Goal: Complete application form

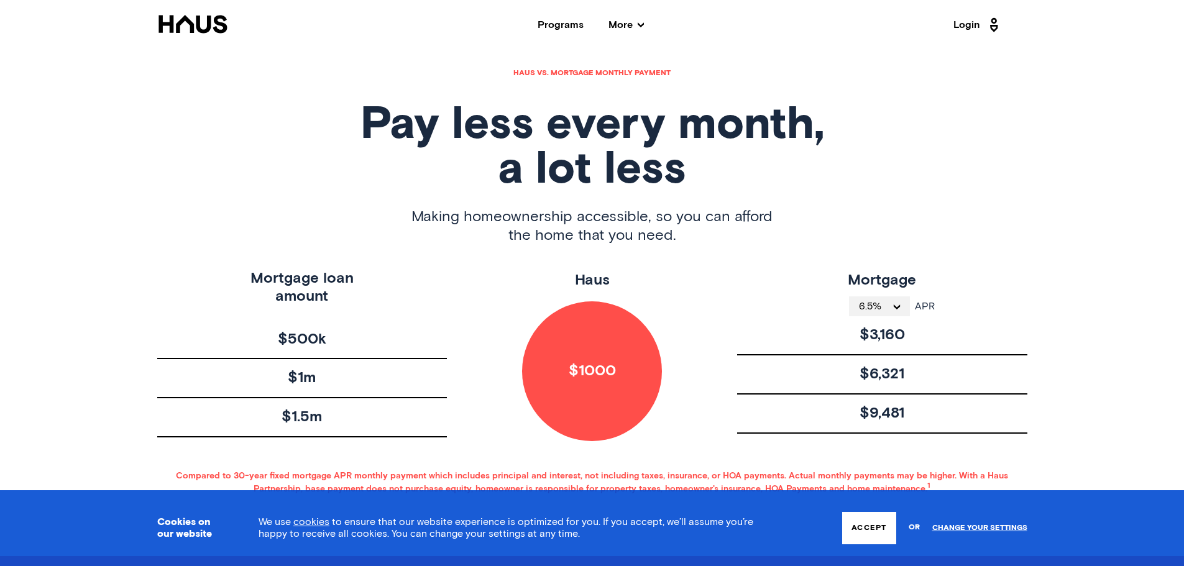
scroll to position [559, 0]
click at [866, 303] on span "6.5%" at bounding box center [875, 306] width 32 height 10
click at [876, 328] on li "4%" at bounding box center [879, 328] width 61 height 25
click at [760, 281] on div "Mortgage APR 4% APR" at bounding box center [882, 292] width 290 height 47
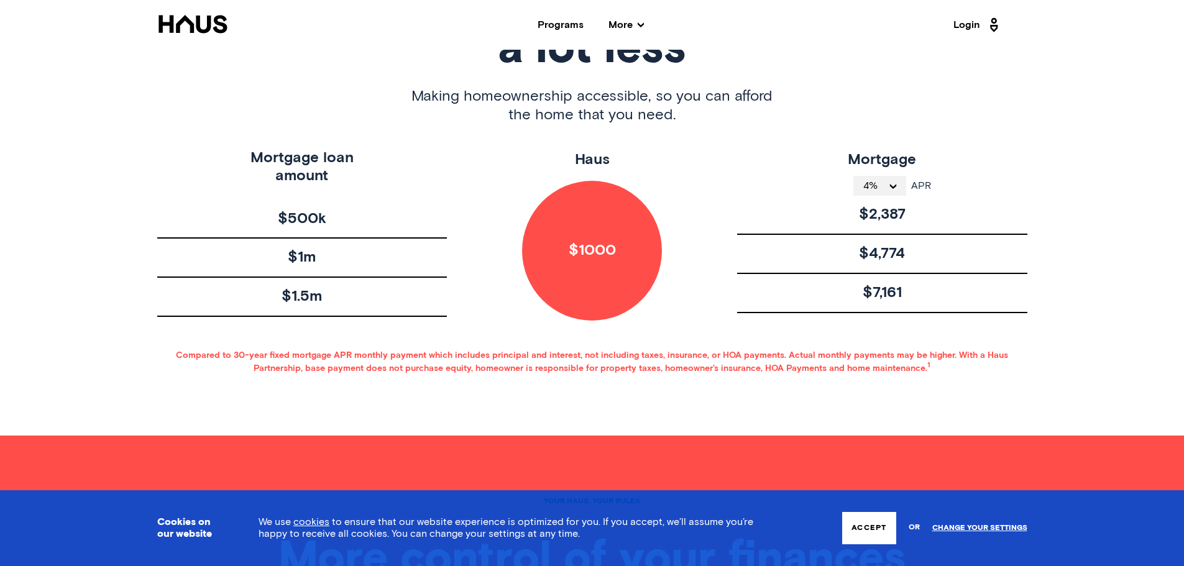
scroll to position [684, 0]
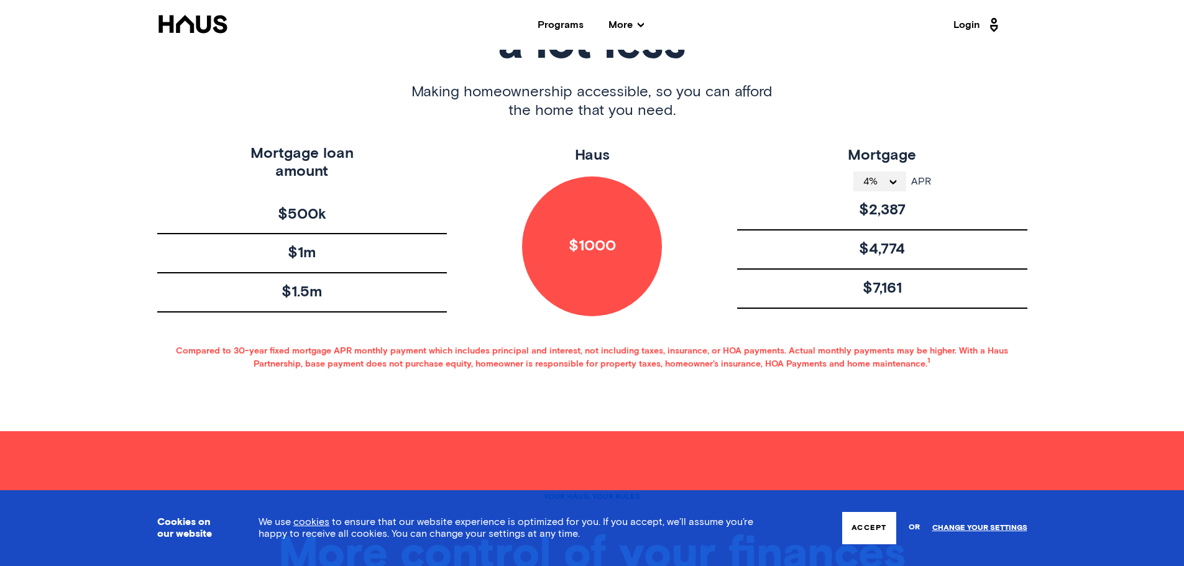
click at [304, 211] on span "$500k" at bounding box center [302, 215] width 48 height 18
click at [383, 189] on div "Mortgage loan amount" at bounding box center [302, 175] width 290 height 61
click at [891, 185] on button "4%" at bounding box center [879, 182] width 53 height 20
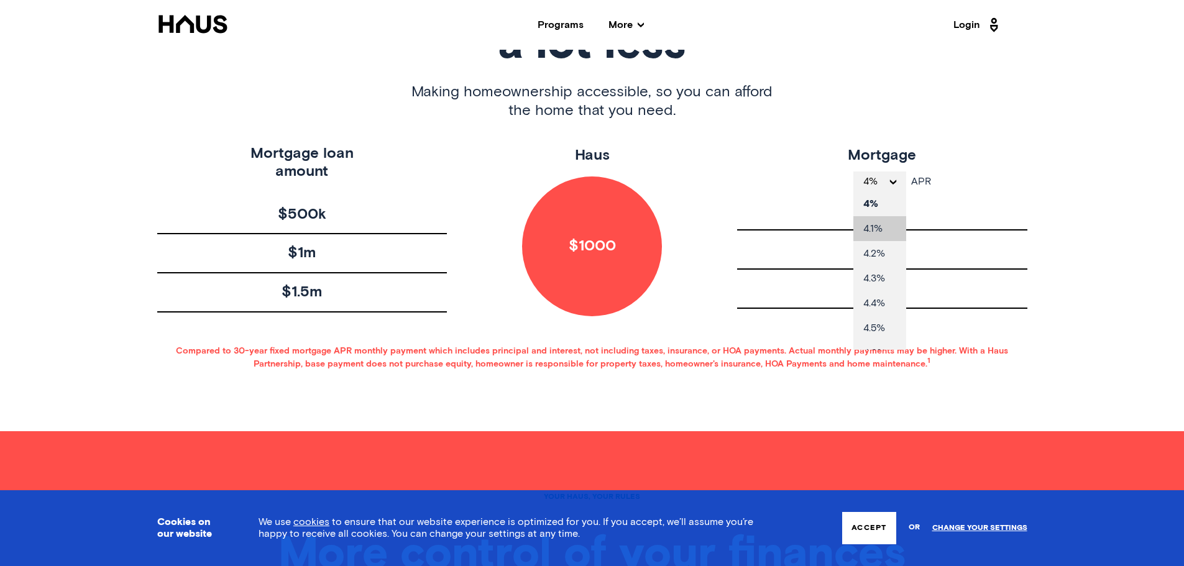
click at [894, 236] on li "4.1%" at bounding box center [879, 228] width 53 height 25
click at [749, 157] on div "Mortgage APR 4.1% APR" at bounding box center [882, 168] width 290 height 47
click at [623, 237] on div "$1000" at bounding box center [592, 246] width 140 height 140
click at [620, 244] on div "$1000" at bounding box center [592, 246] width 140 height 140
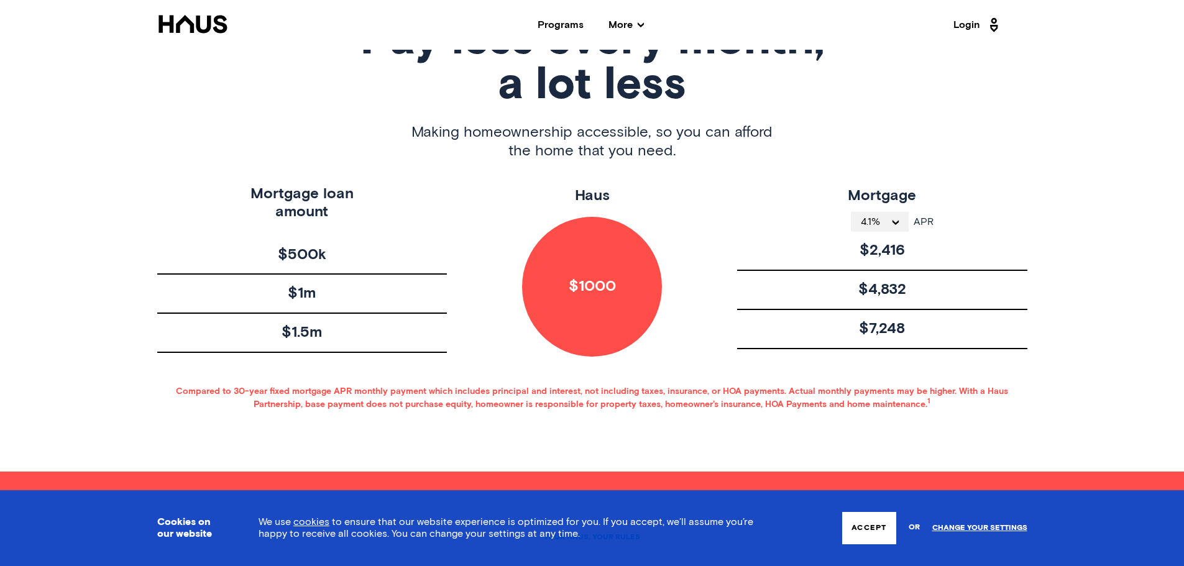
scroll to position [621, 0]
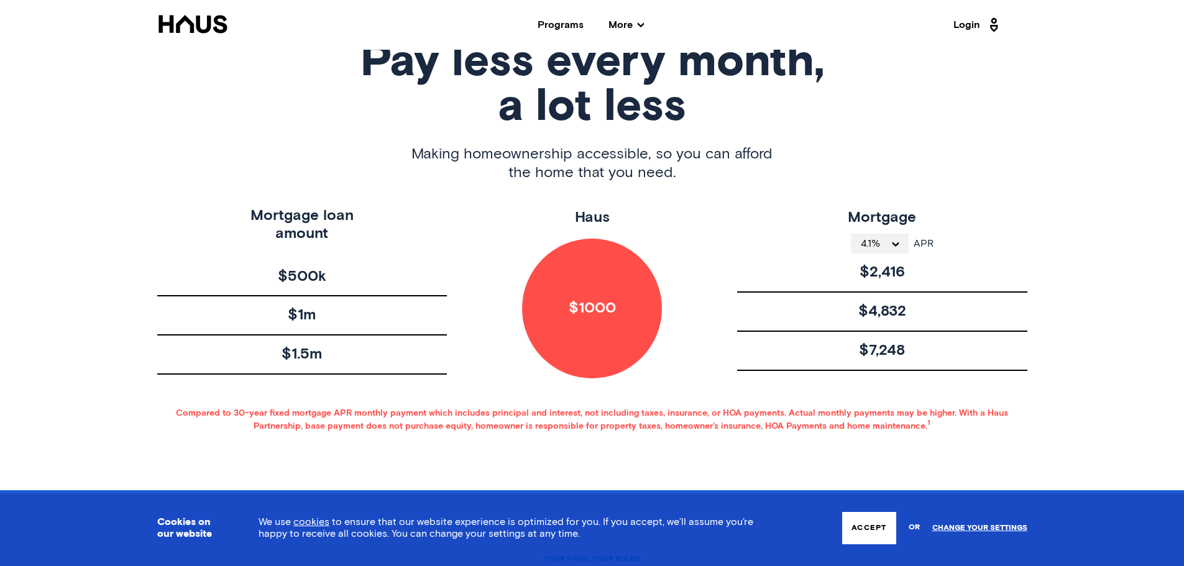
click at [881, 243] on span "4.1%" at bounding box center [875, 244] width 29 height 10
click at [889, 391] on li "4.5%" at bounding box center [880, 390] width 58 height 25
click at [311, 279] on span "$500k" at bounding box center [302, 277] width 48 height 18
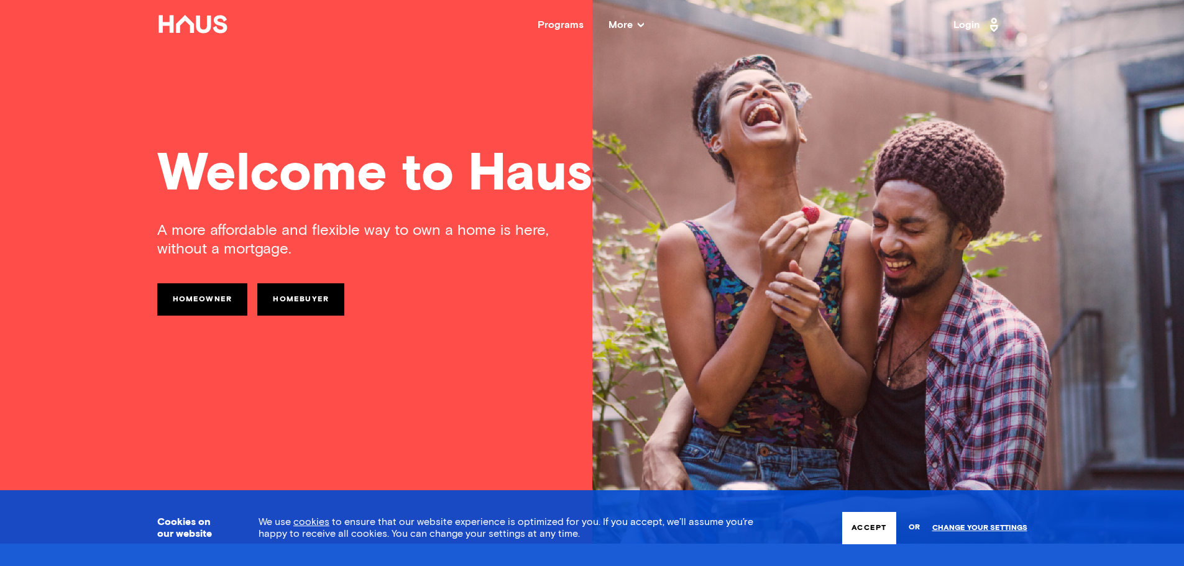
scroll to position [0, 0]
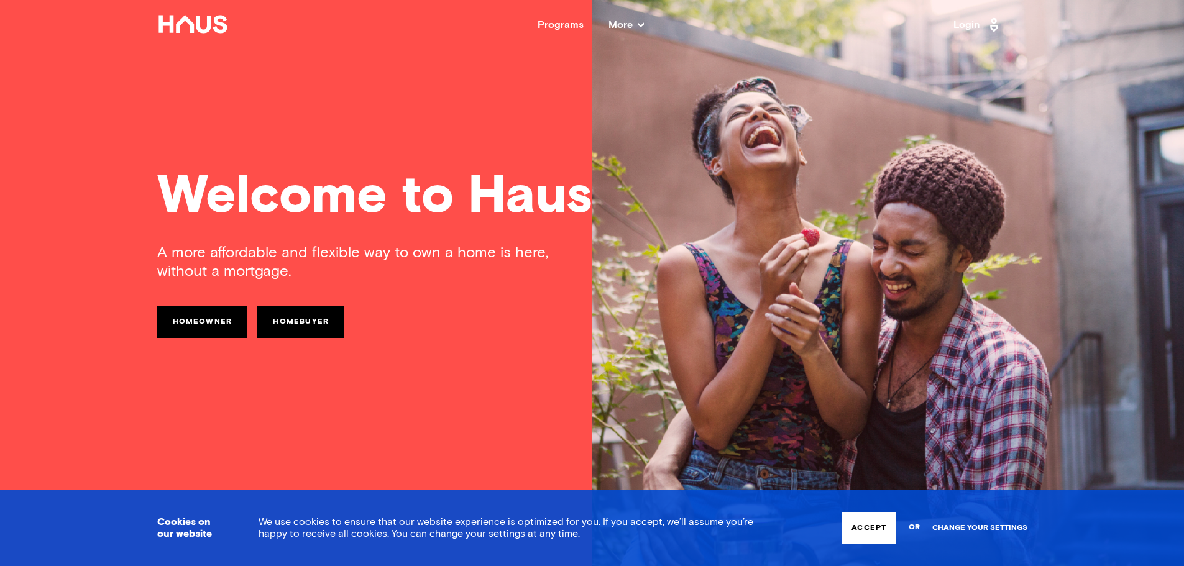
click at [626, 22] on span "More" at bounding box center [625, 25] width 35 height 10
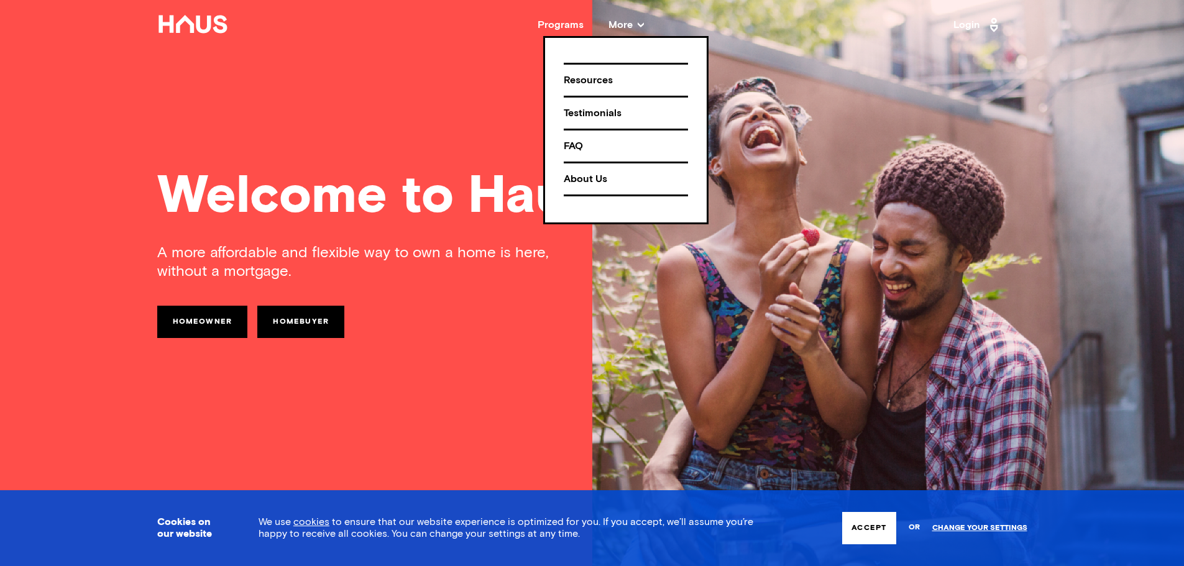
click at [626, 24] on span "More" at bounding box center [625, 25] width 35 height 10
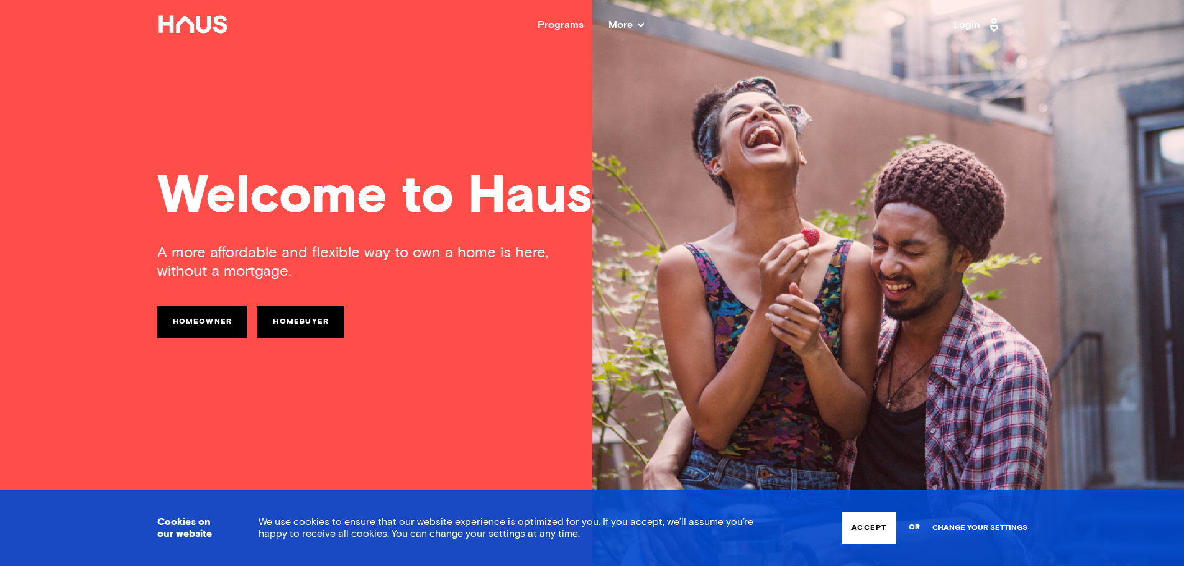
click at [577, 25] on div "Programs" at bounding box center [561, 25] width 46 height 10
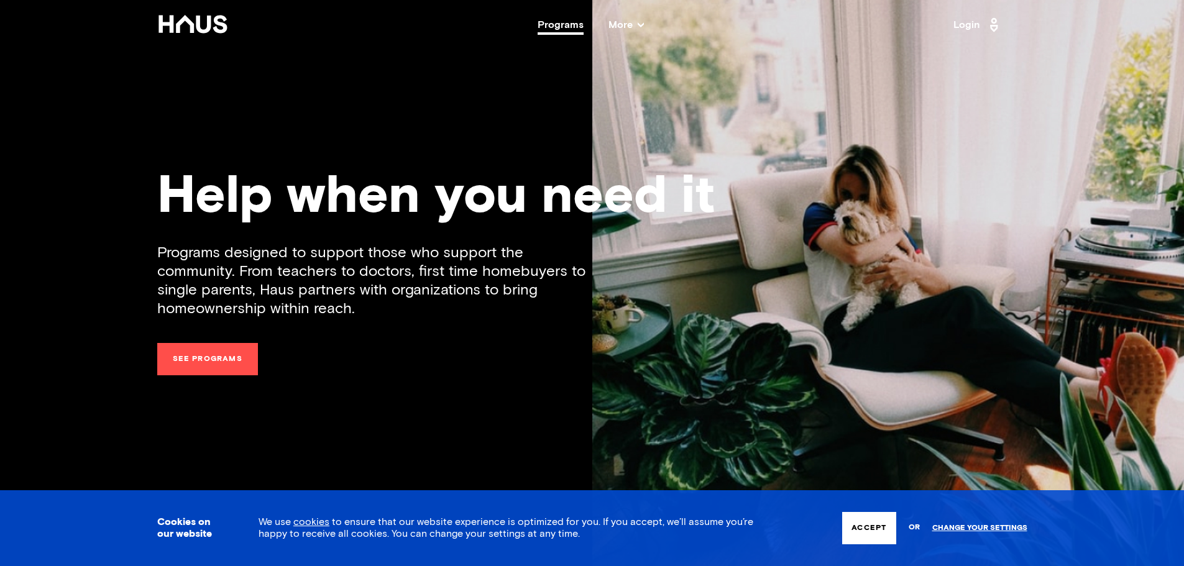
click at [622, 24] on span "More" at bounding box center [625, 25] width 35 height 10
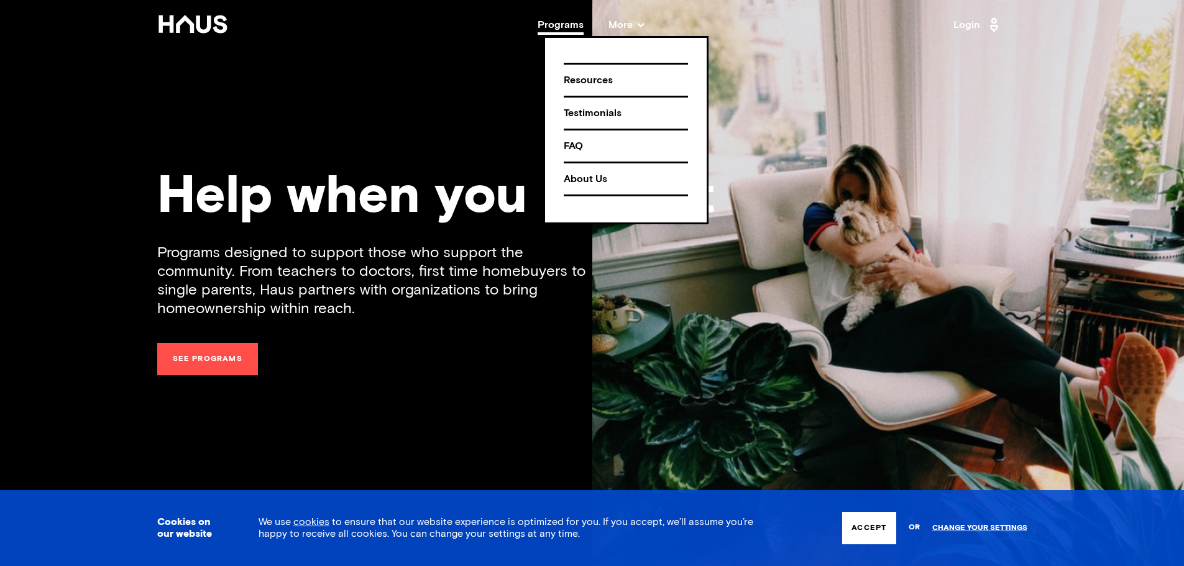
click at [598, 81] on div "Resources" at bounding box center [626, 81] width 124 height 22
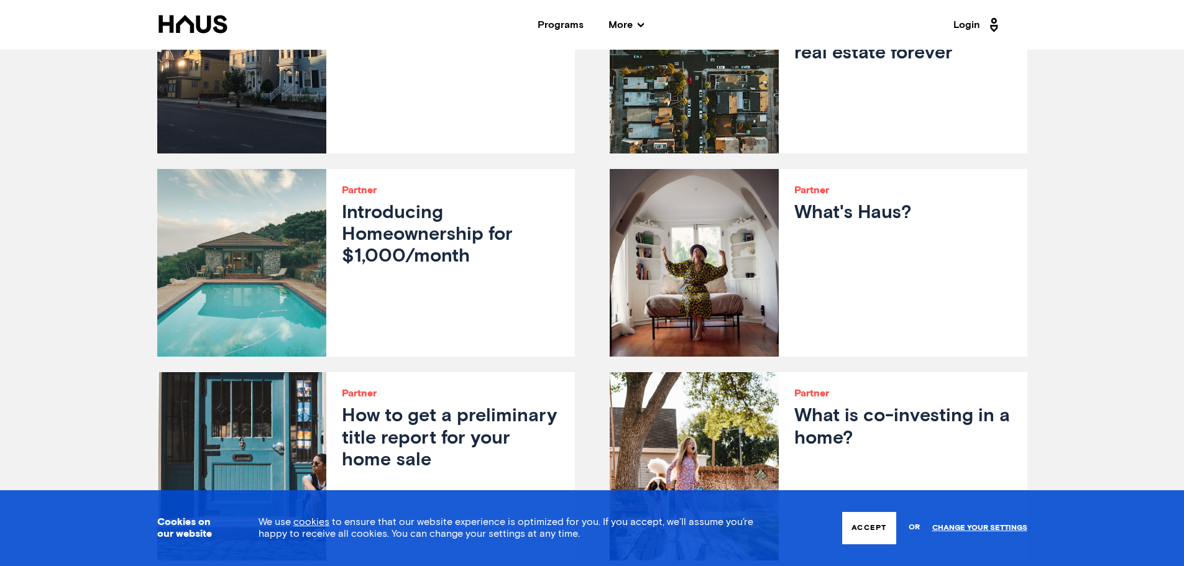
scroll to position [932, 0]
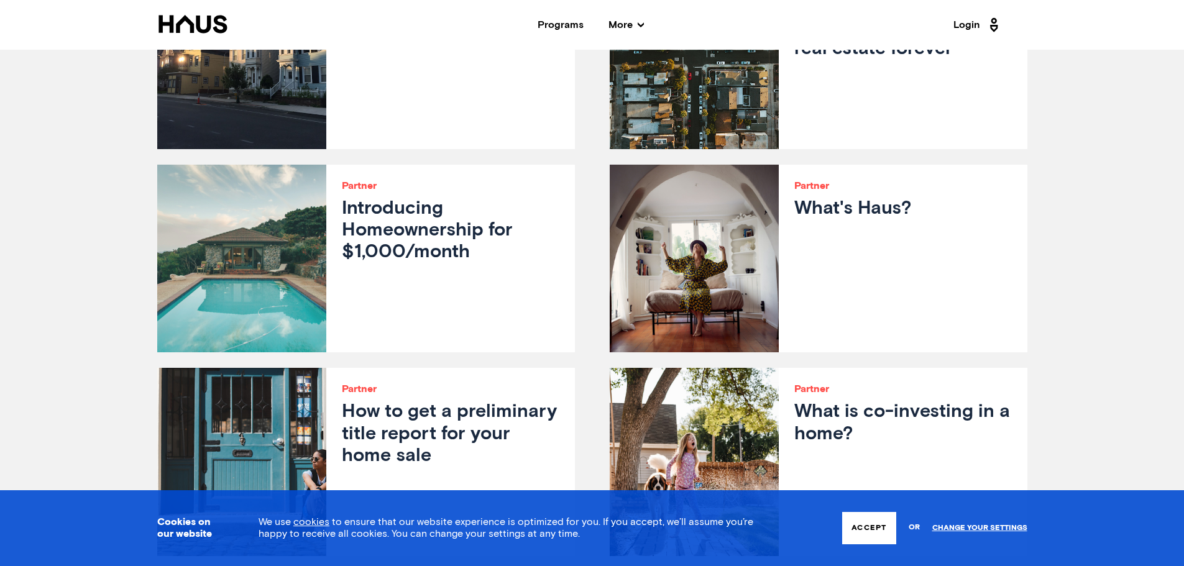
click at [442, 249] on h3 "Introducing Homeownership for $1,000/month" at bounding box center [450, 231] width 217 height 66
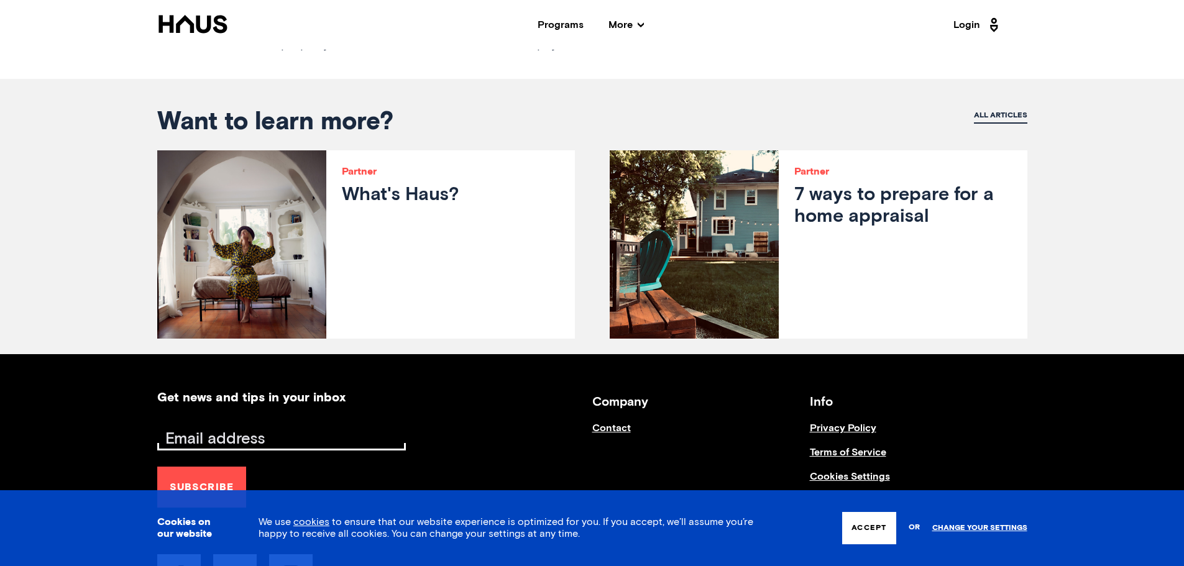
scroll to position [1491, 0]
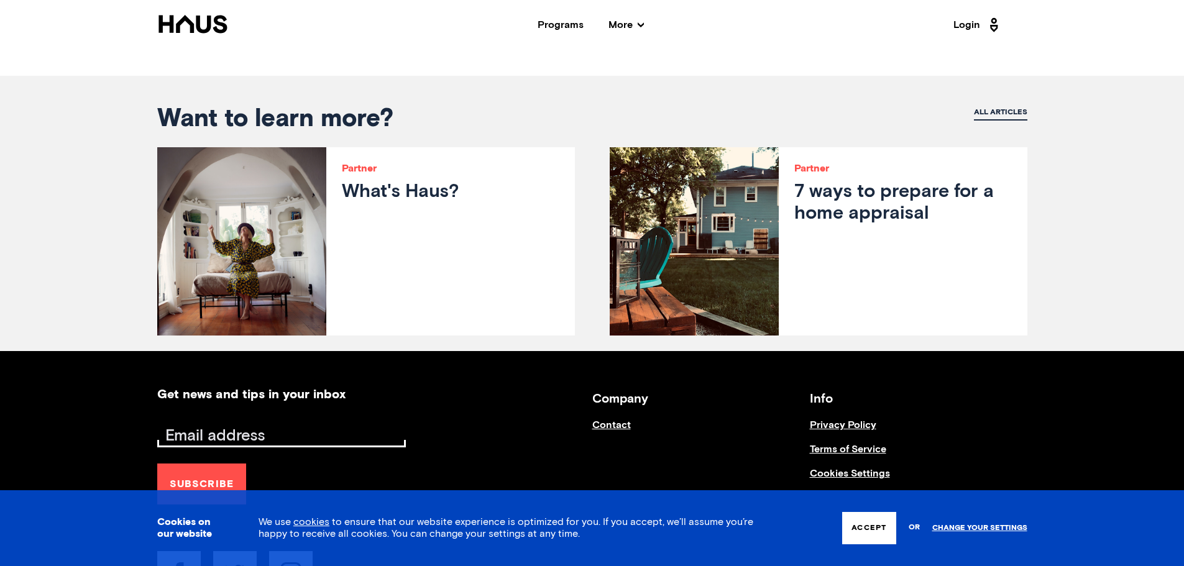
click at [374, 191] on h3 "What's Haus?" at bounding box center [450, 192] width 217 height 22
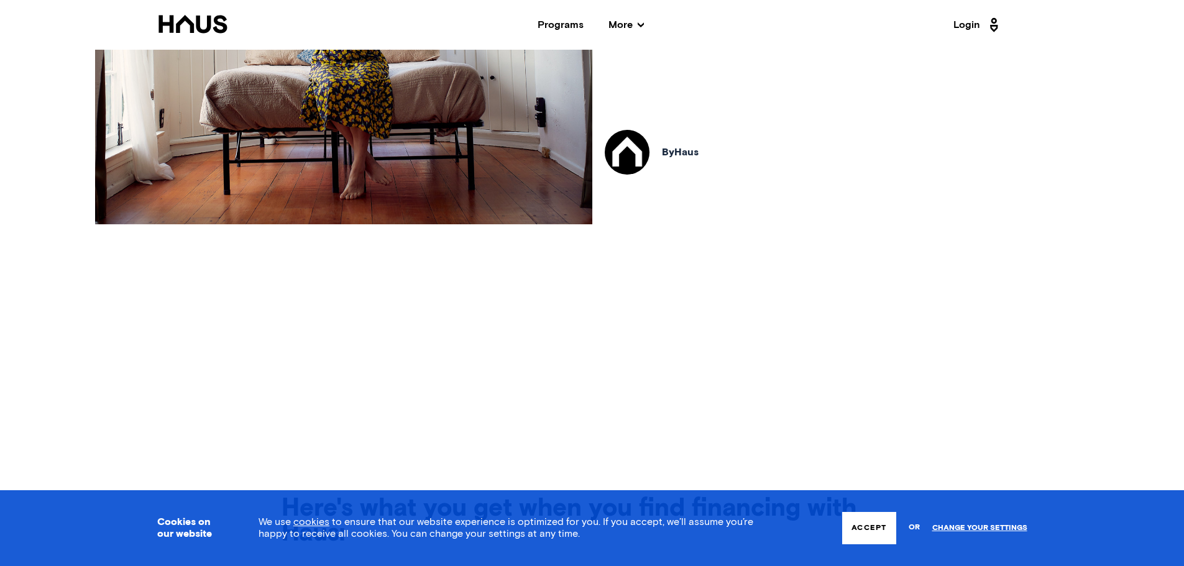
scroll to position [373, 0]
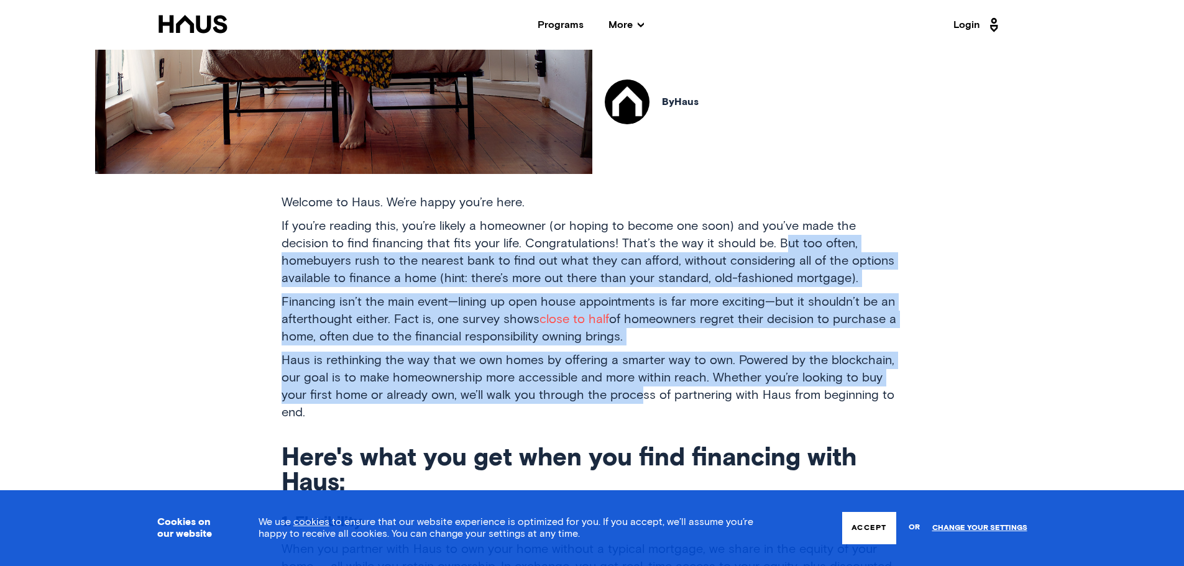
drag, startPoint x: 738, startPoint y: 248, endPoint x: 640, endPoint y: 395, distance: 176.1
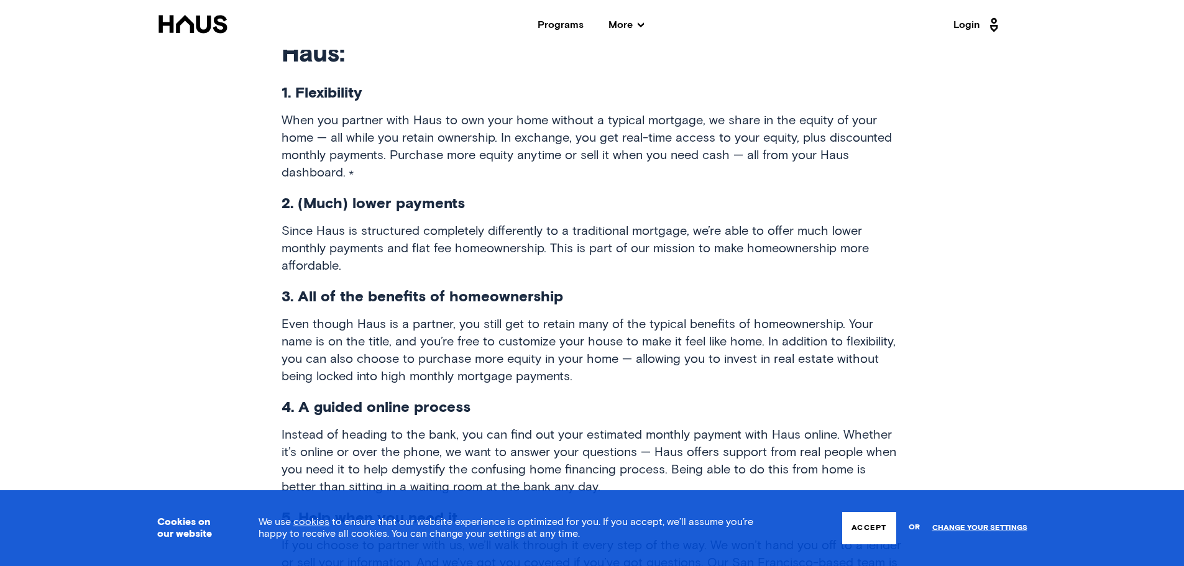
scroll to position [808, 0]
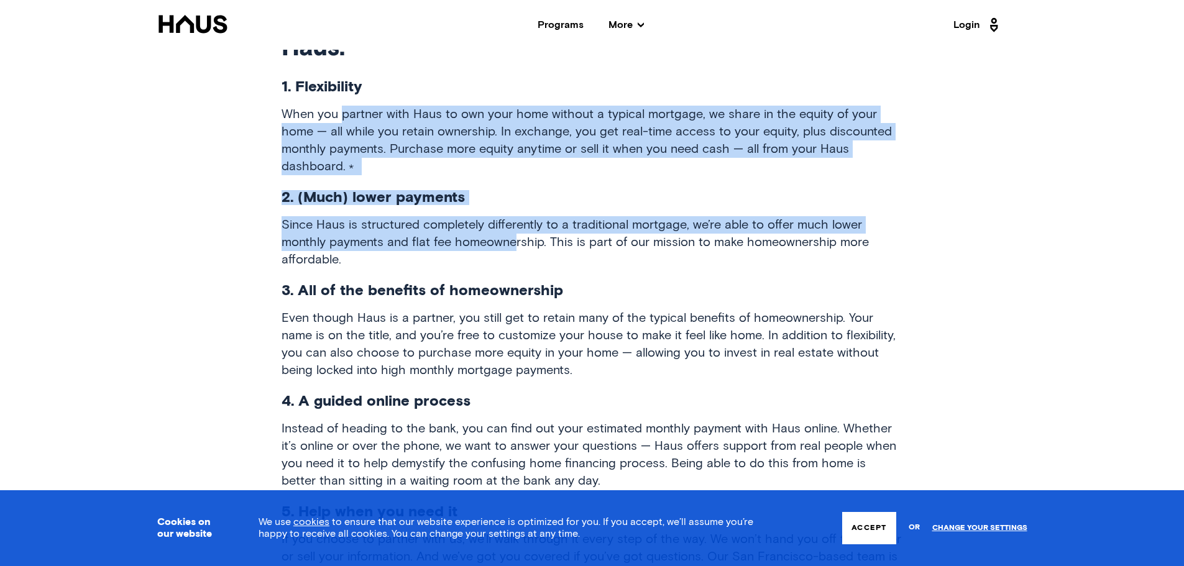
drag, startPoint x: 342, startPoint y: 118, endPoint x: 514, endPoint y: 247, distance: 215.3
click at [514, 247] on div "Welcome to Haus. We’re happy you’re here. If you’re reading this, you’re likely…" at bounding box center [591, 247] width 621 height 976
click at [514, 247] on p "Since Haus is structured completely differently to a traditional mortgage, we’r…" at bounding box center [591, 242] width 621 height 52
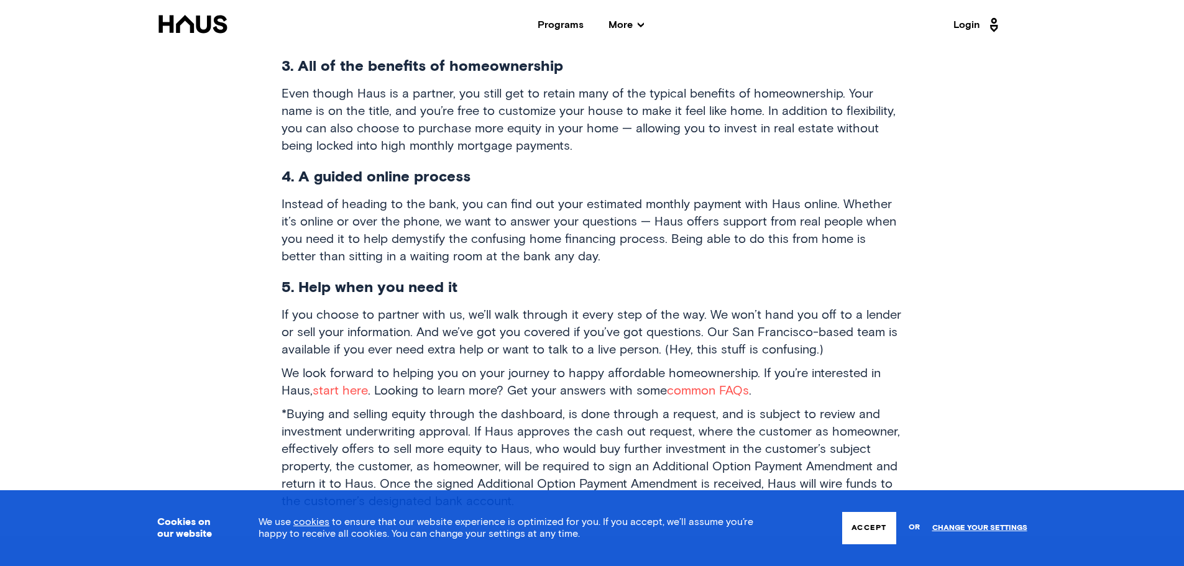
scroll to position [1056, 0]
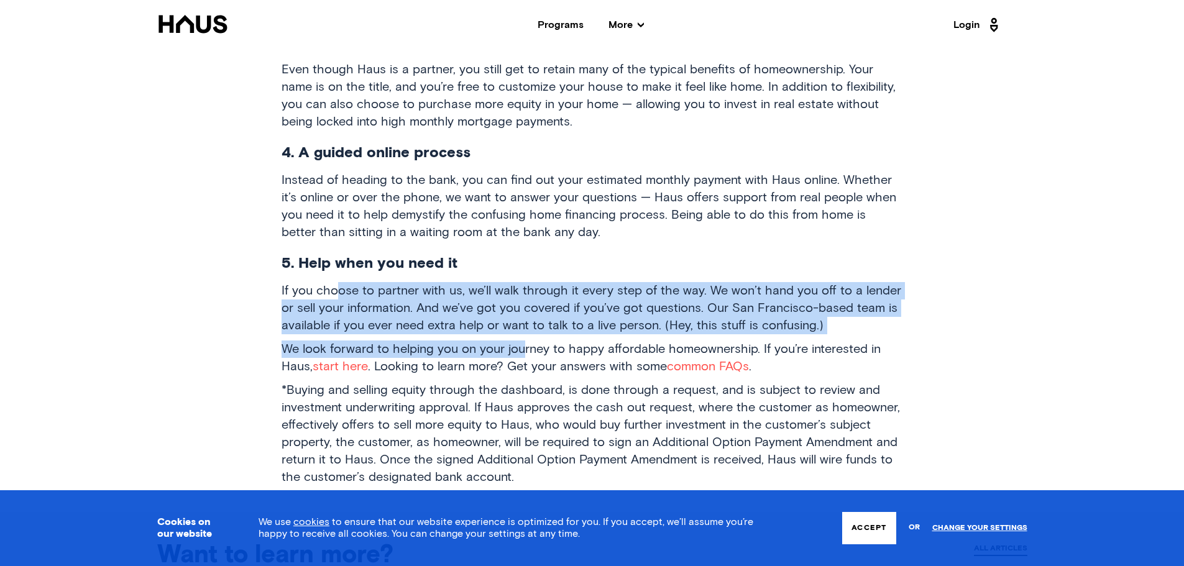
drag, startPoint x: 340, startPoint y: 291, endPoint x: 520, endPoint y: 350, distance: 189.8
click at [520, 350] on p "We look forward to helping you on your journey to happy affordable homeownershi…" at bounding box center [591, 358] width 621 height 35
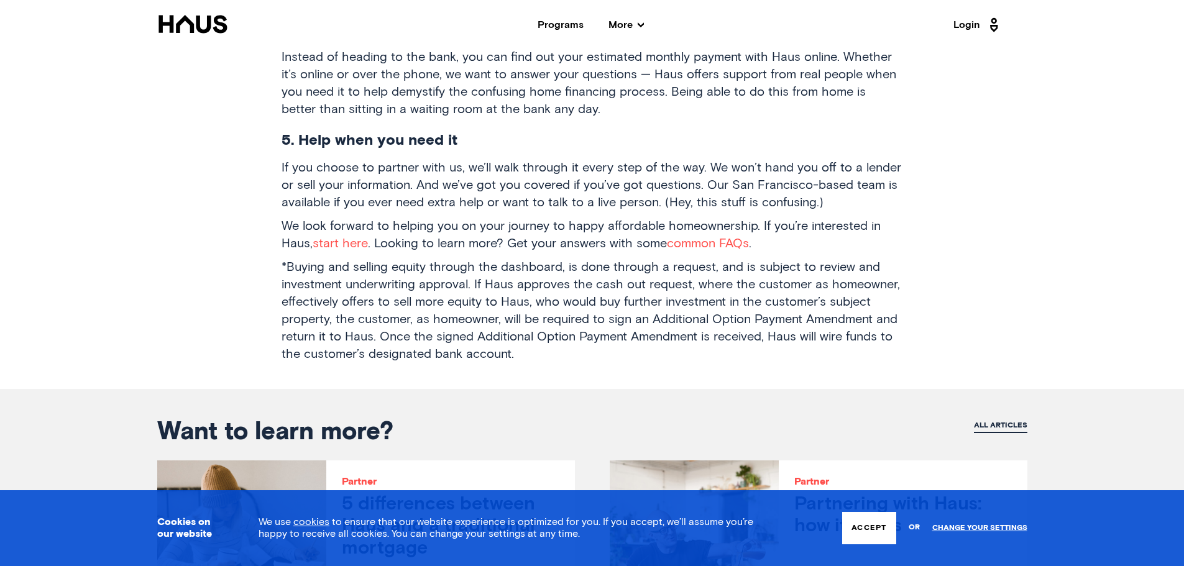
scroll to position [1181, 0]
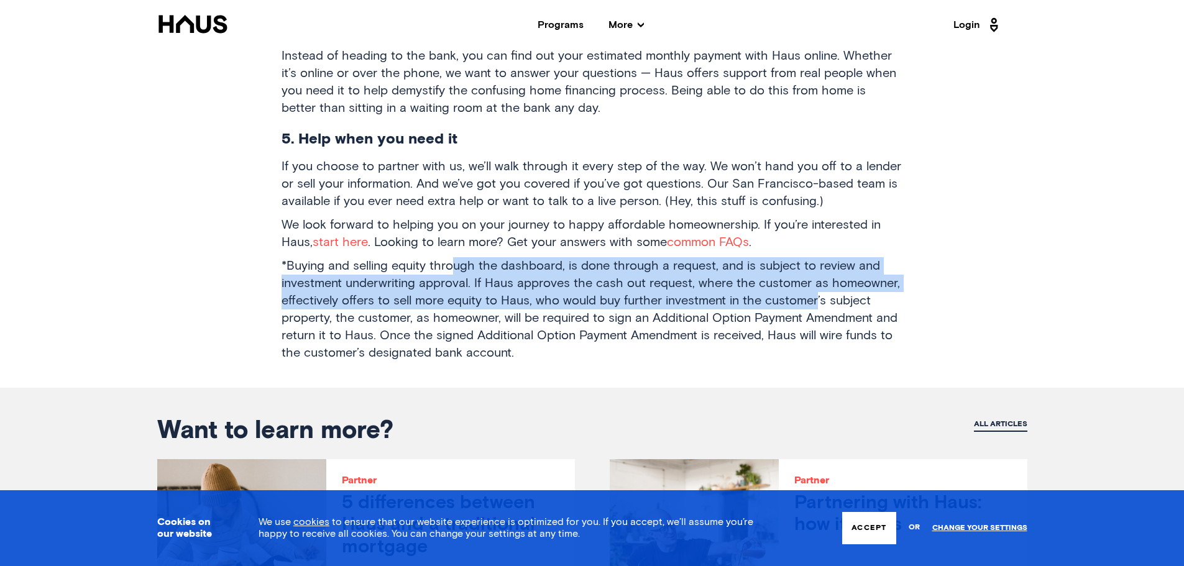
drag, startPoint x: 453, startPoint y: 270, endPoint x: 812, endPoint y: 306, distance: 360.4
click at [812, 306] on p "*Buying and selling equity through the dashboard, is done through a request, an…" at bounding box center [591, 309] width 621 height 104
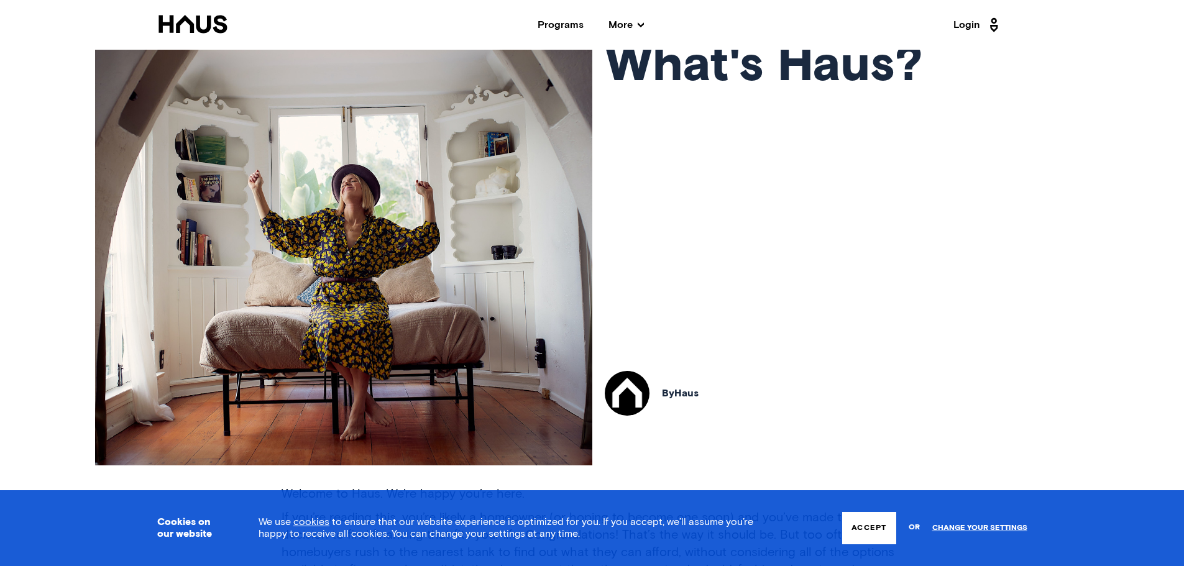
scroll to position [0, 0]
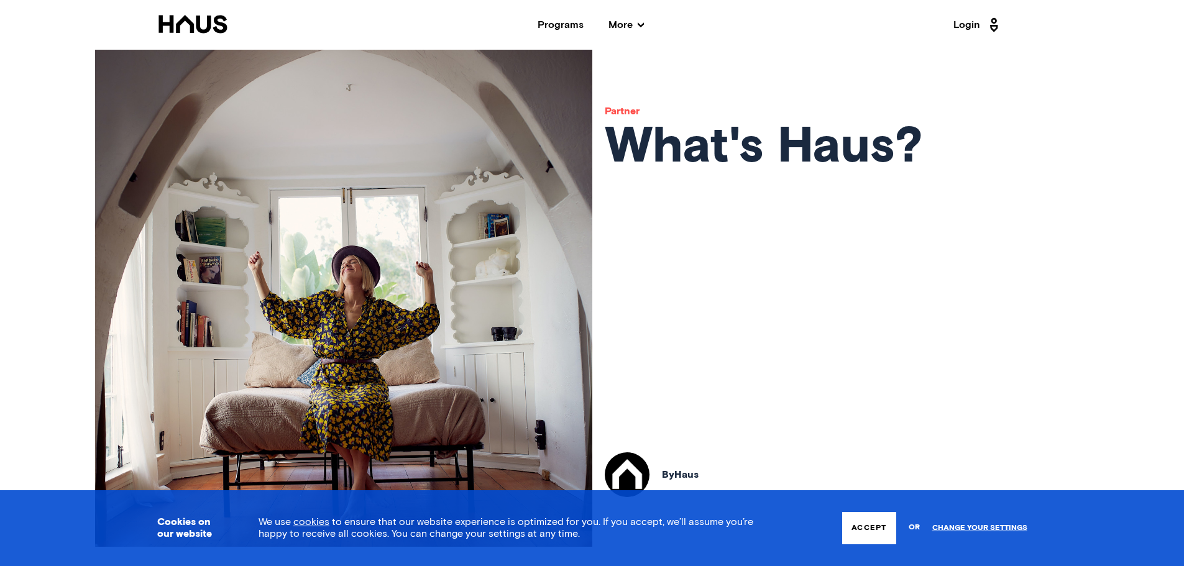
click at [200, 21] on icon at bounding box center [192, 24] width 71 height 19
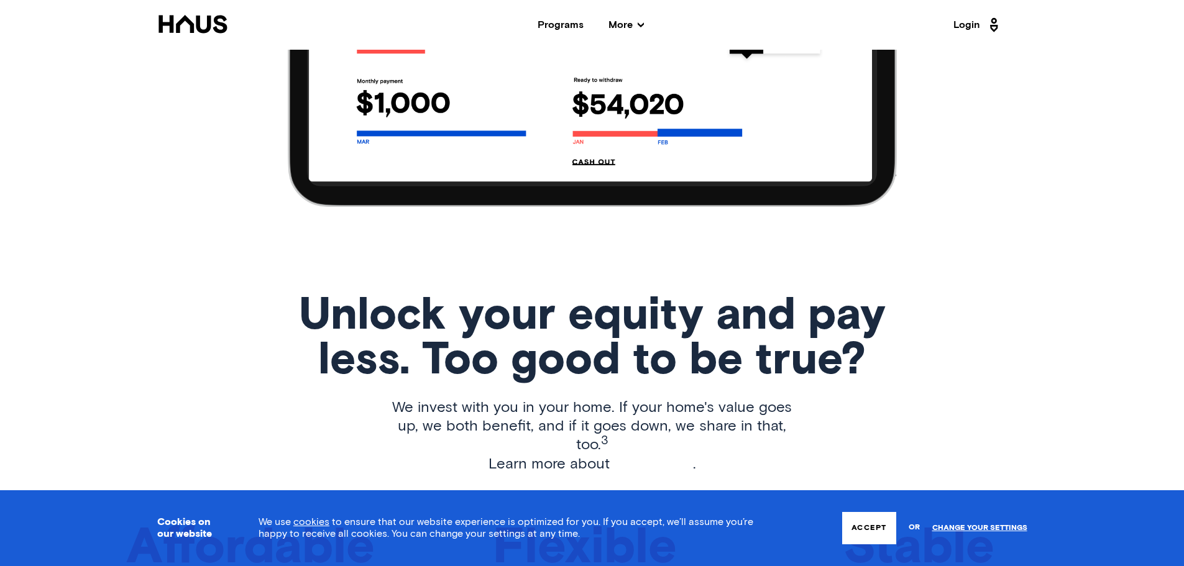
scroll to position [1802, 0]
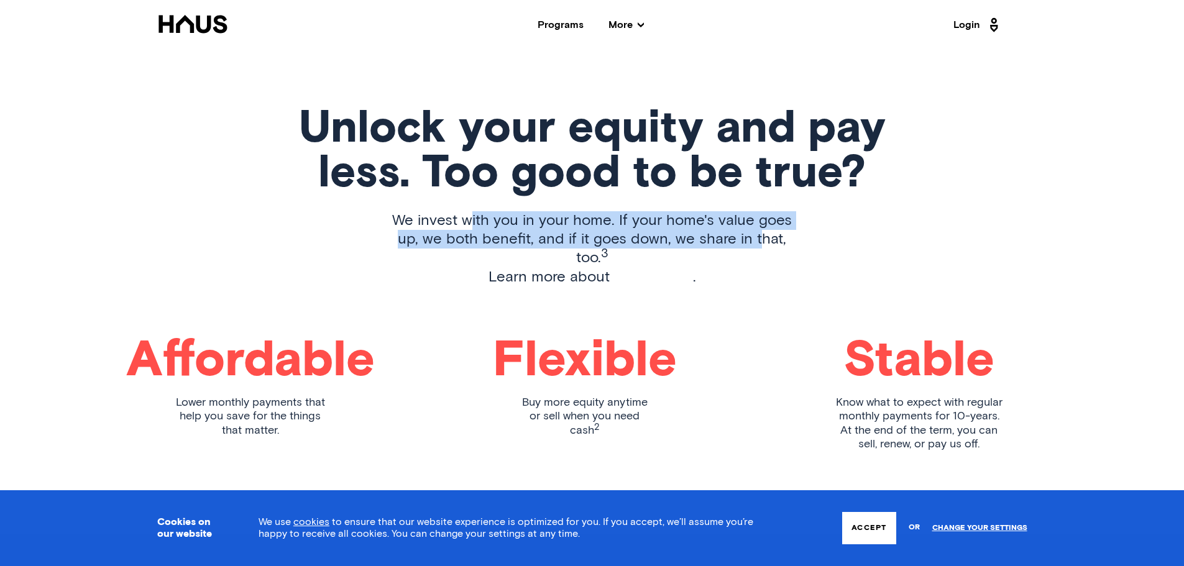
drag, startPoint x: 463, startPoint y: 219, endPoint x: 730, endPoint y: 241, distance: 268.1
click at [730, 241] on p "We invest with you in your home. If your home's value goes up, we both benefit,…" at bounding box center [592, 248] width 421 height 75
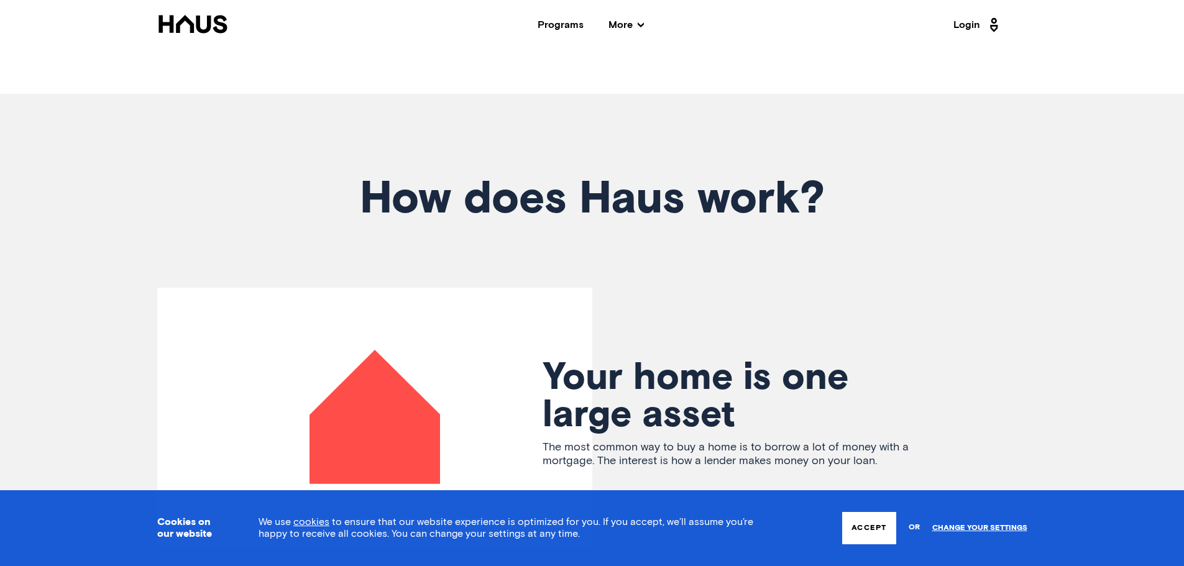
scroll to position [2423, 0]
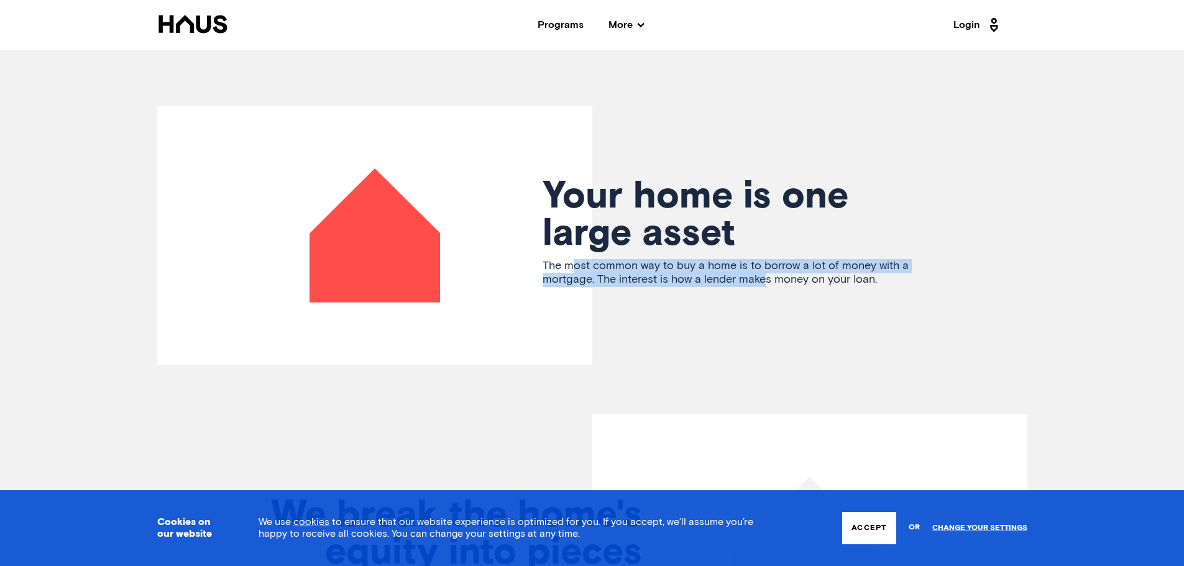
drag, startPoint x: 574, startPoint y: 250, endPoint x: 765, endPoint y: 259, distance: 191.6
click at [765, 259] on p "The most common way to buy a home is to borrow a lot of money with a mortgage. …" at bounding box center [737, 273] width 391 height 28
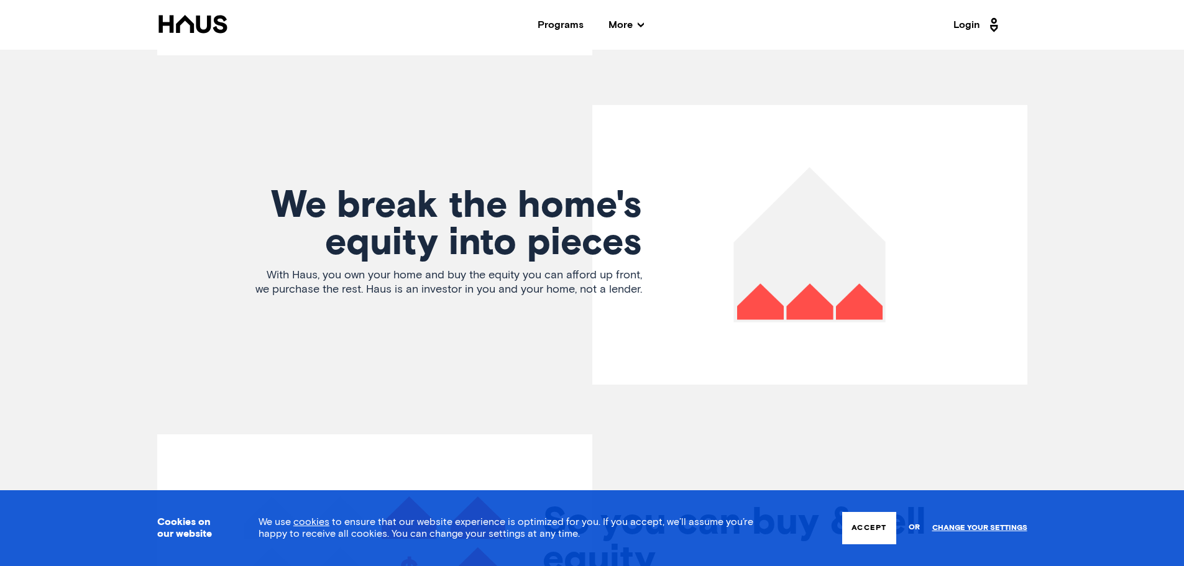
scroll to position [2734, 0]
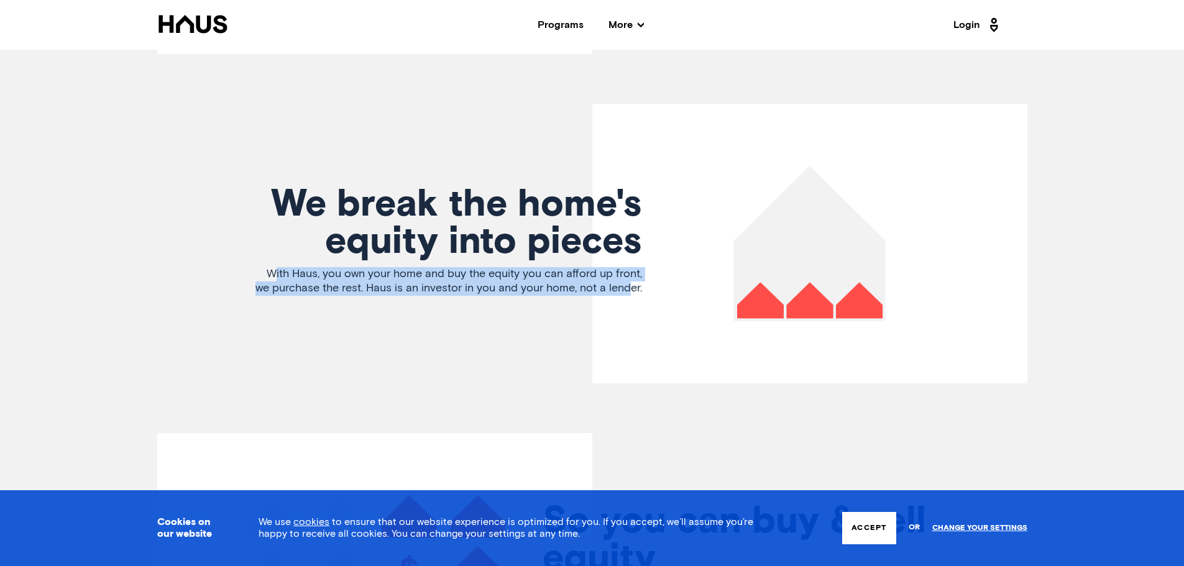
drag, startPoint x: 261, startPoint y: 253, endPoint x: 629, endPoint y: 268, distance: 368.2
click at [629, 268] on p "With Haus, you own your home and buy the equity you can afford up front, we pur…" at bounding box center [445, 281] width 391 height 28
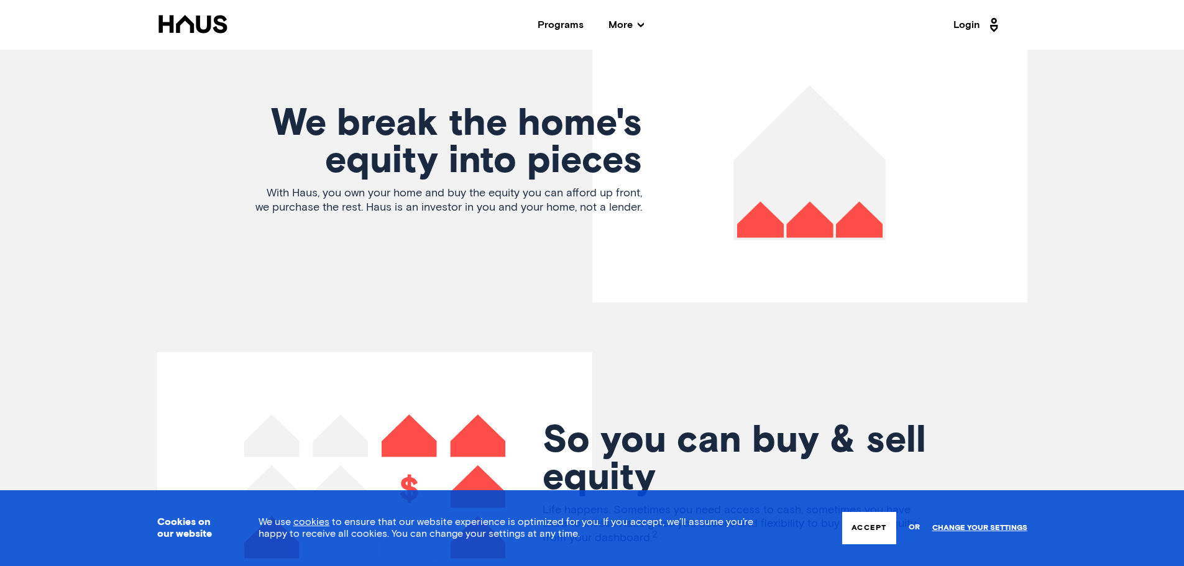
scroll to position [2983, 0]
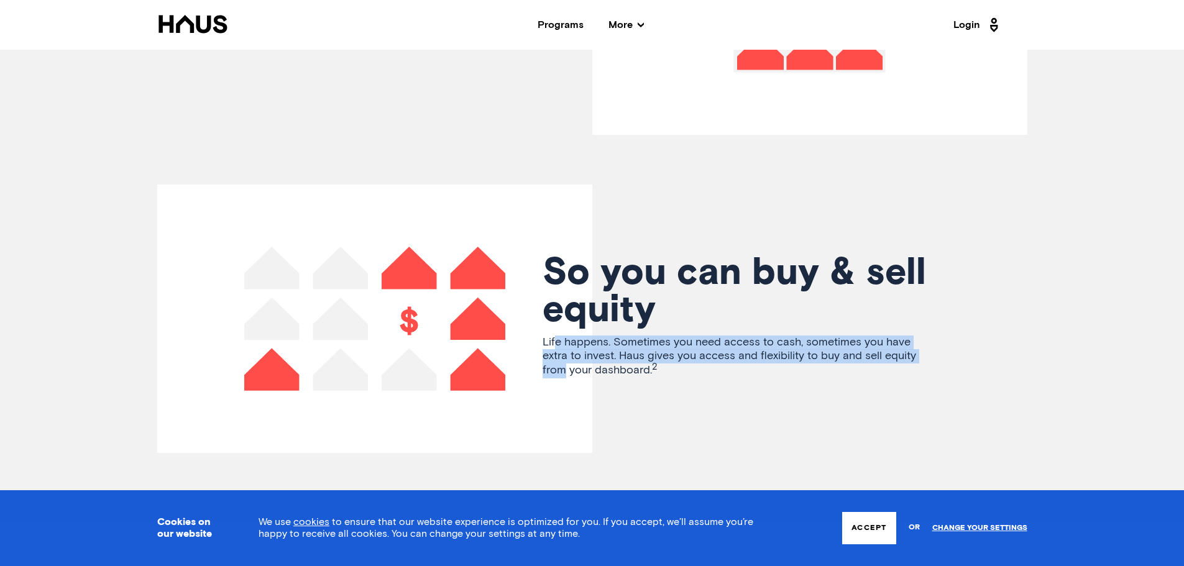
drag, startPoint x: 555, startPoint y: 323, endPoint x: 921, endPoint y: 334, distance: 366.2
click at [921, 336] on p "Life happens. Sometimes you need access to cash, sometimes you have extra to in…" at bounding box center [737, 357] width 391 height 43
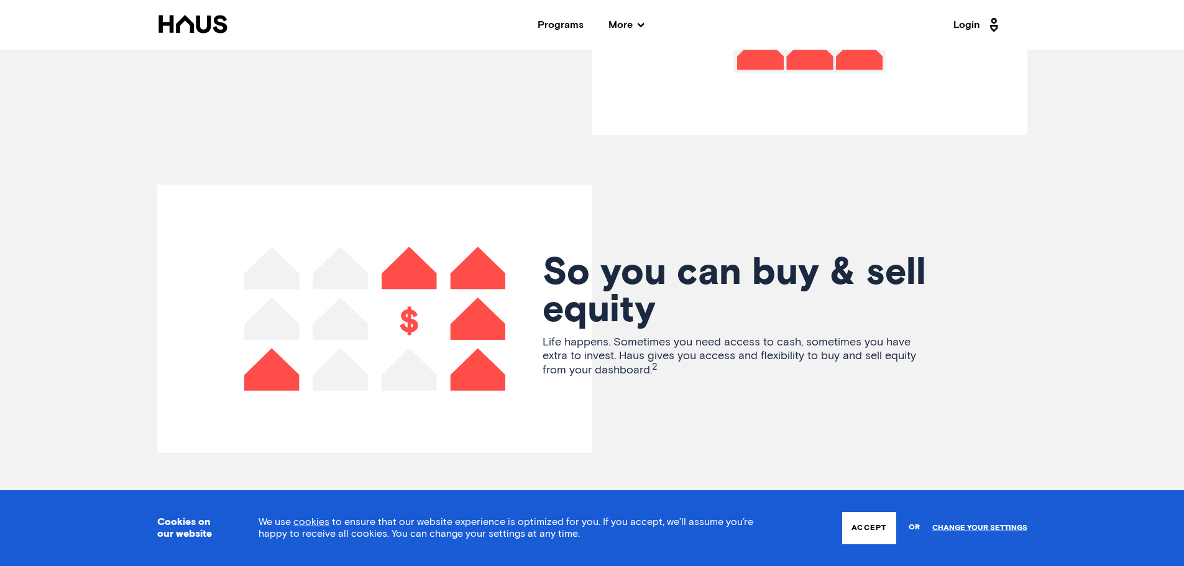
click at [614, 347] on span "Life happens. Sometimes you need access to cash, sometimes you have extra to in…" at bounding box center [728, 356] width 373 height 39
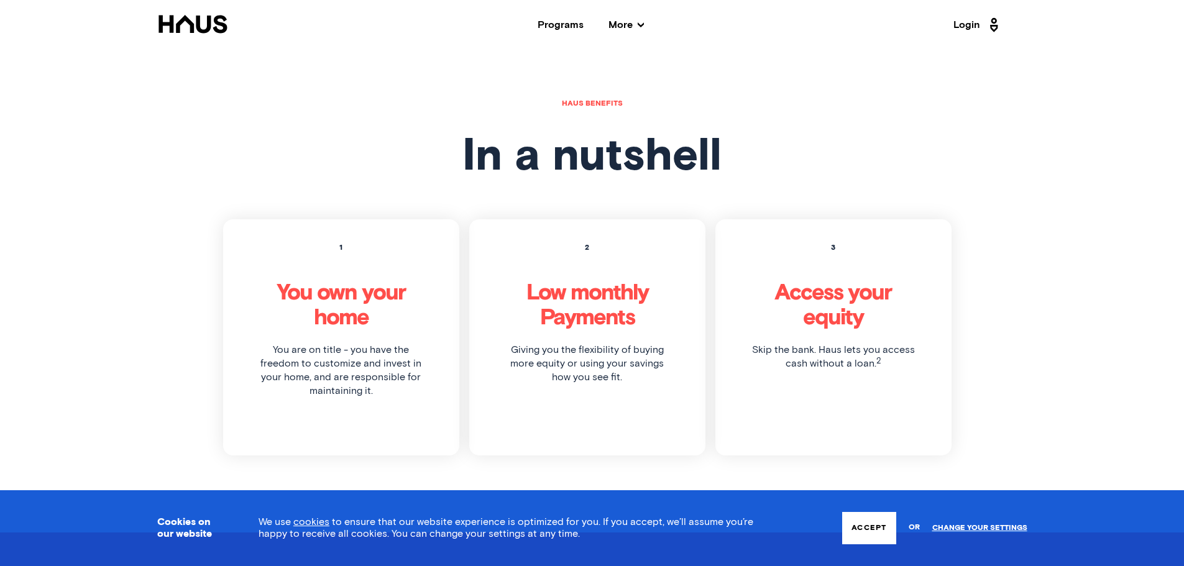
scroll to position [3542, 0]
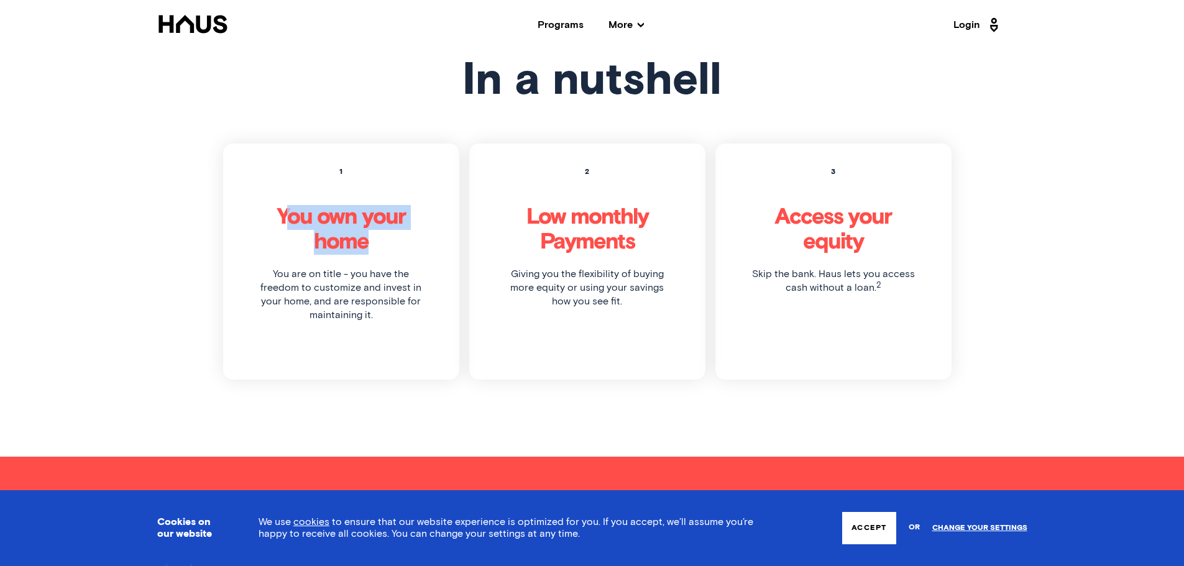
drag, startPoint x: 289, startPoint y: 200, endPoint x: 373, endPoint y: 221, distance: 87.0
click at [373, 221] on h1 "You own your home" at bounding box center [341, 230] width 167 height 50
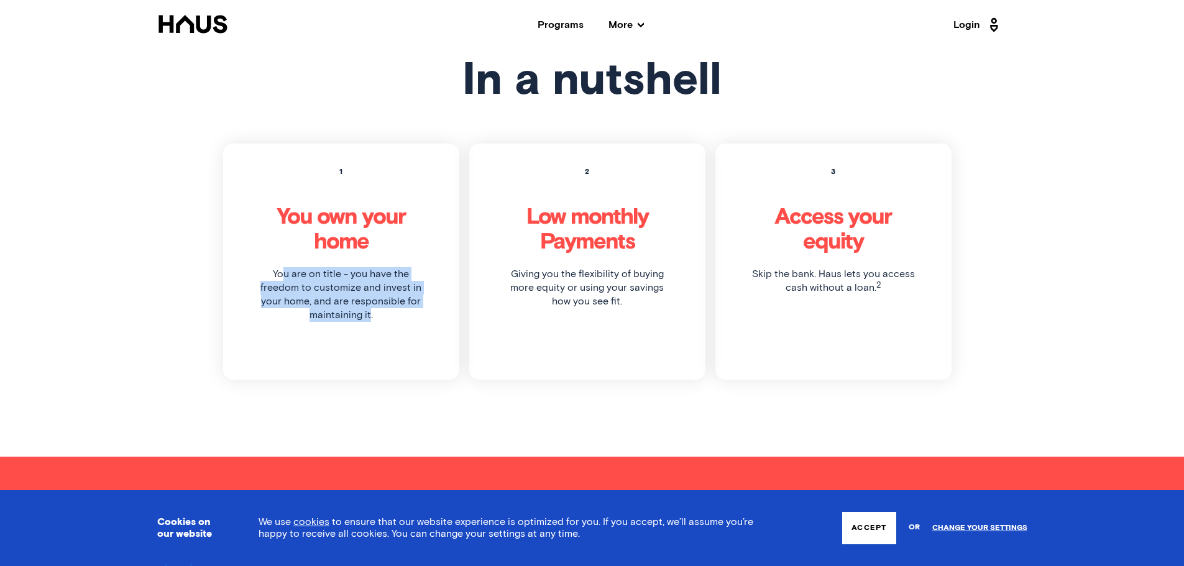
drag, startPoint x: 286, startPoint y: 258, endPoint x: 370, endPoint y: 296, distance: 91.5
click at [370, 296] on p "You are on title - you have the freedom to customize and invest in your home, a…" at bounding box center [341, 294] width 167 height 55
drag, startPoint x: 370, startPoint y: 296, endPoint x: 454, endPoint y: 276, distance: 86.8
click at [370, 296] on p "You are on title - you have the freedom to customize and invest in your home, a…" at bounding box center [341, 294] width 167 height 55
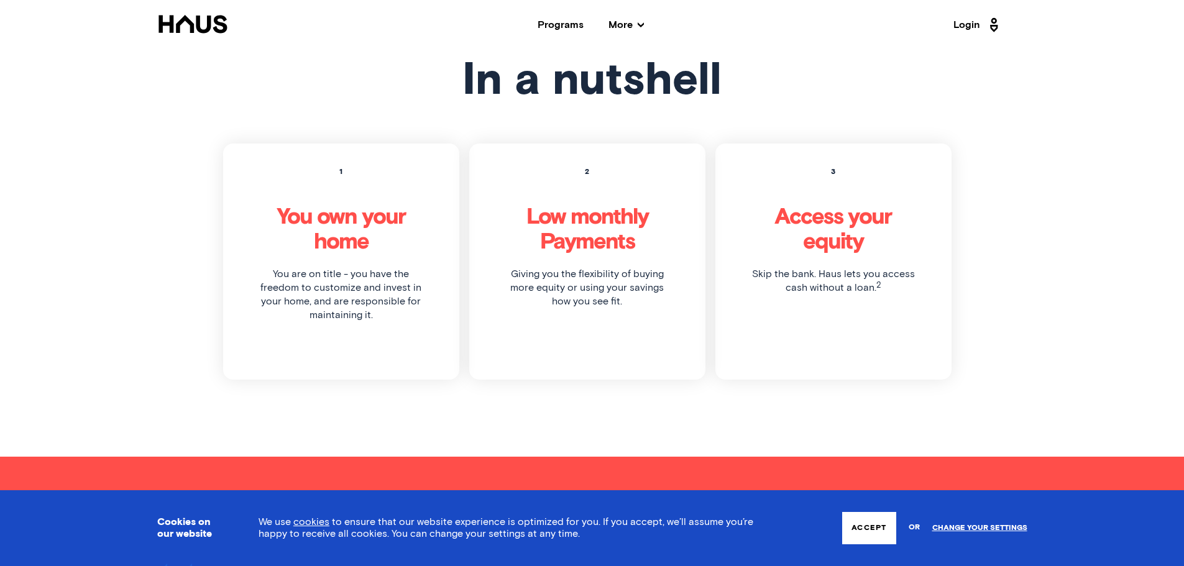
click at [523, 267] on p "Giving you the flexibility of buying more equity or using your savings how you …" at bounding box center [587, 287] width 167 height 41
drag, startPoint x: 518, startPoint y: 255, endPoint x: 666, endPoint y: 277, distance: 149.4
click at [666, 277] on p "Giving you the flexibility of buying more equity or using your savings how you …" at bounding box center [587, 287] width 167 height 41
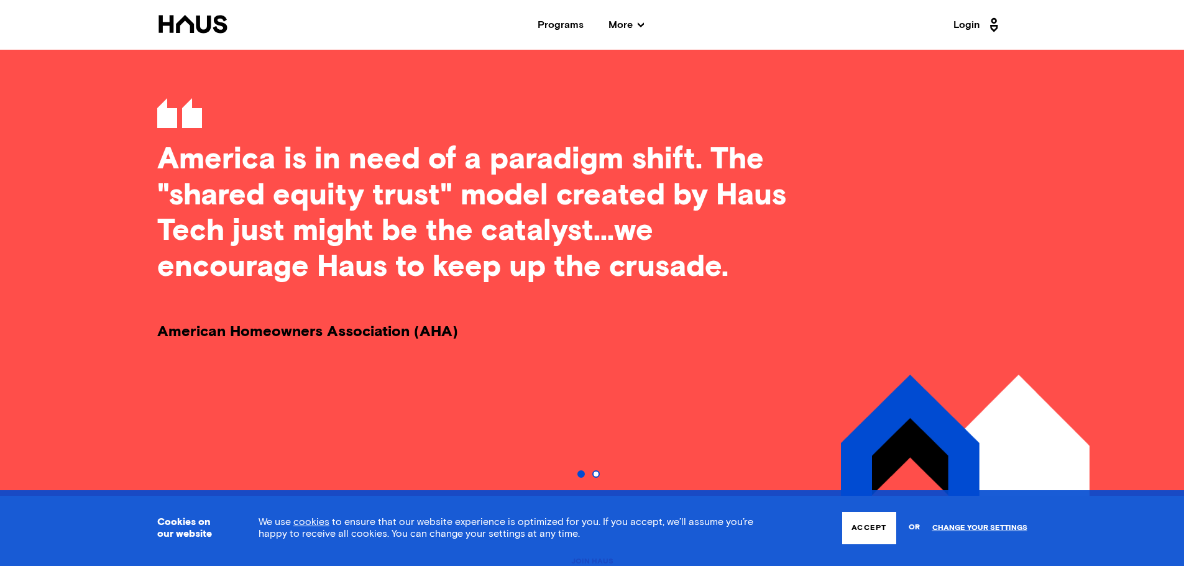
scroll to position [3977, 0]
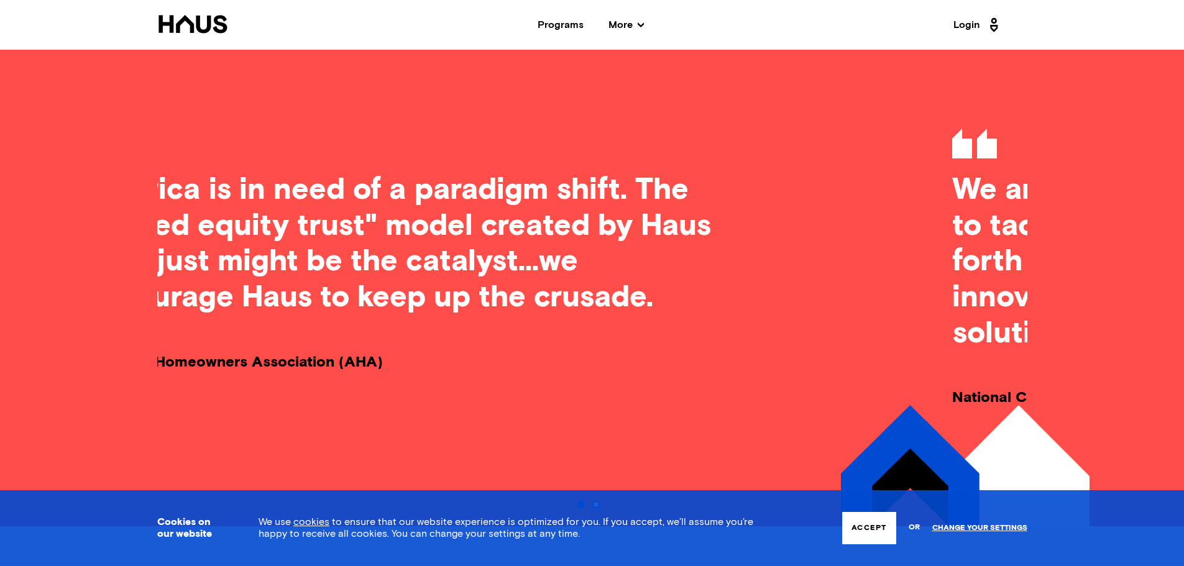
drag, startPoint x: 257, startPoint y: 168, endPoint x: 167, endPoint y: 178, distance: 90.7
click at [167, 178] on p "America is in need of a paradigm shift. The "shared equity trust" model created…" at bounding box center [408, 244] width 652 height 143
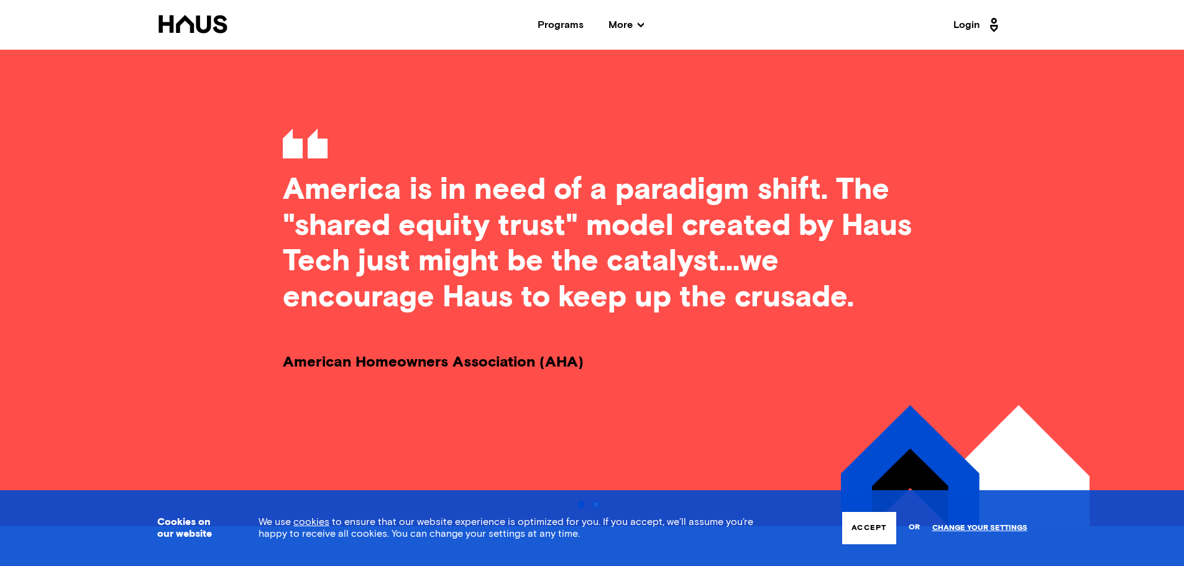
drag, startPoint x: 229, startPoint y: 204, endPoint x: 350, endPoint y: 206, distance: 121.2
click at [350, 206] on p "America is in need of a paradigm shift. The "shared equity trust" model created…" at bounding box center [609, 244] width 652 height 143
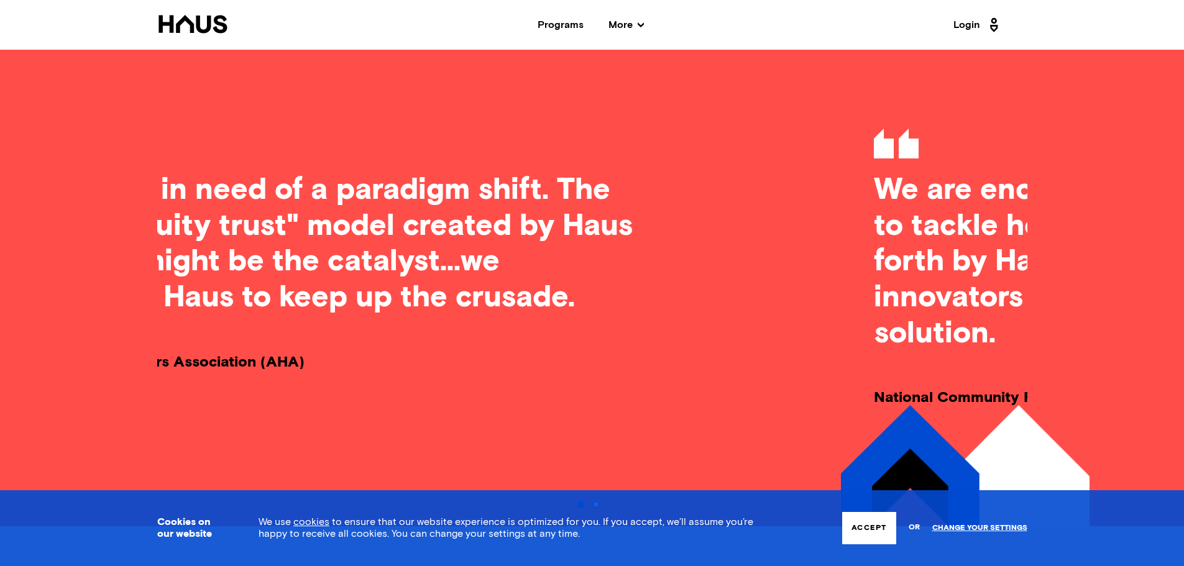
drag, startPoint x: 626, startPoint y: 247, endPoint x: 236, endPoint y: 229, distance: 390.7
click at [256, 230] on p "America is in need of a paradigm shift. The "shared equity trust" model created…" at bounding box center [330, 244] width 652 height 143
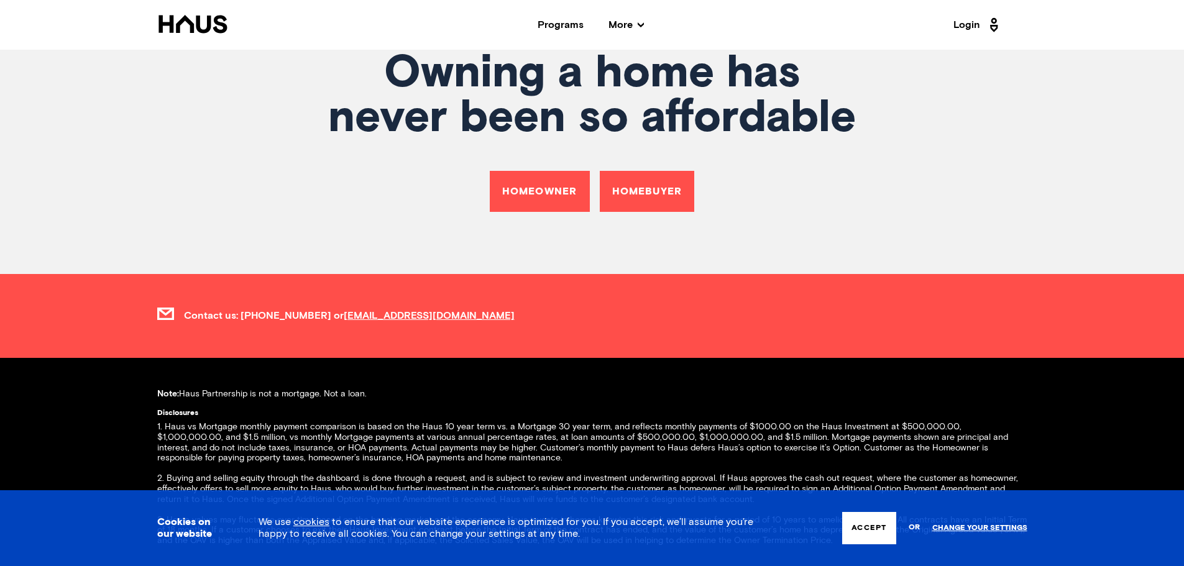
scroll to position [4412, 0]
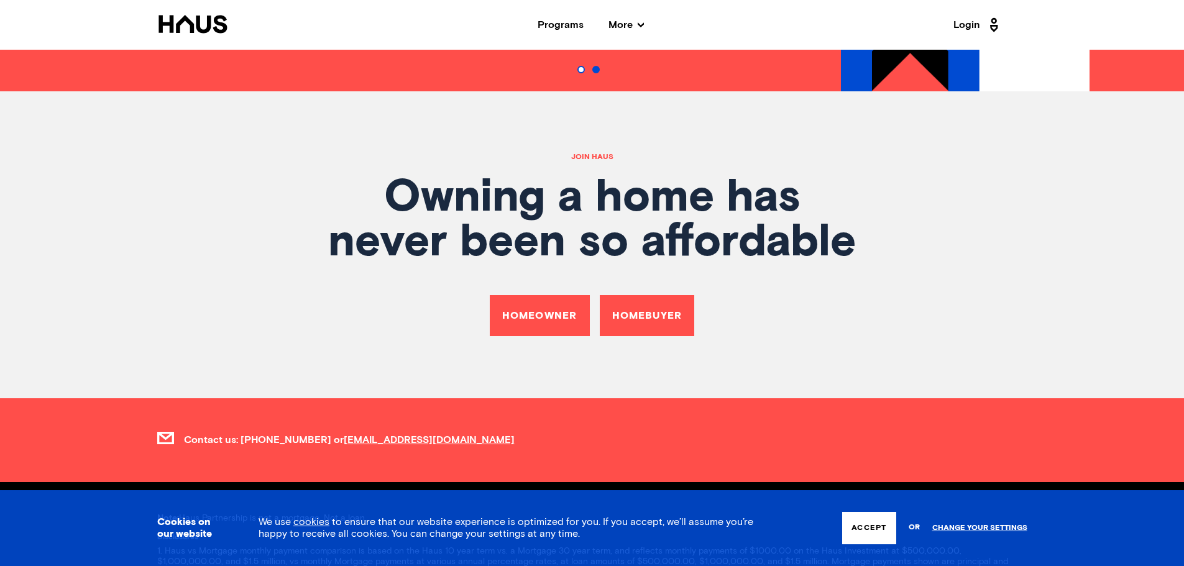
click at [649, 295] on link "Homebuyer" at bounding box center [647, 315] width 95 height 41
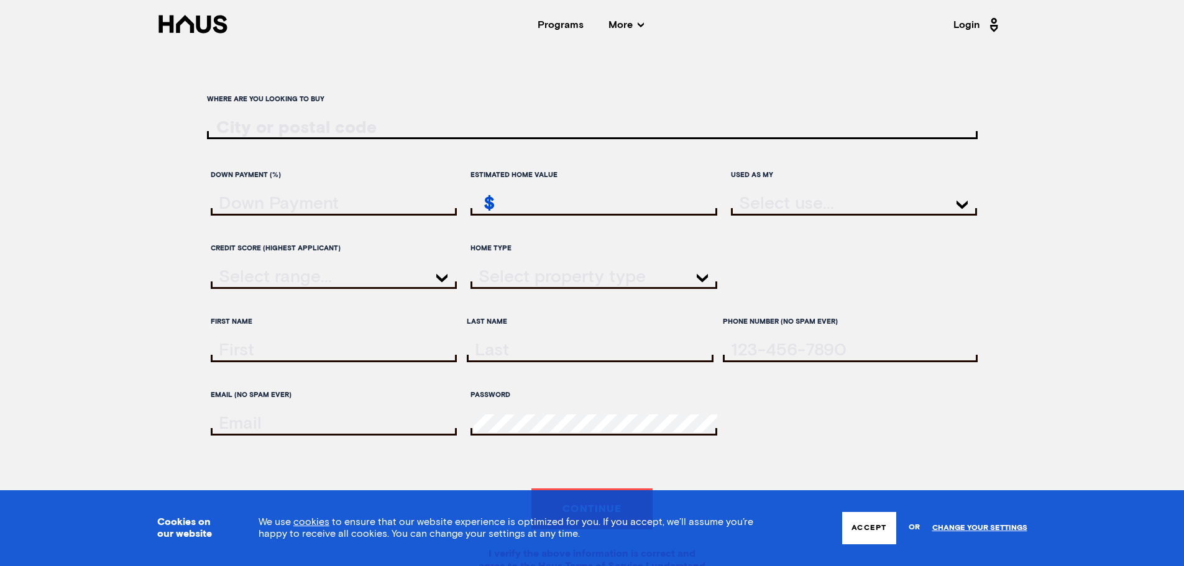
click at [246, 127] on input "ratesLocationInput" at bounding box center [592, 128] width 771 height 19
type input "M"
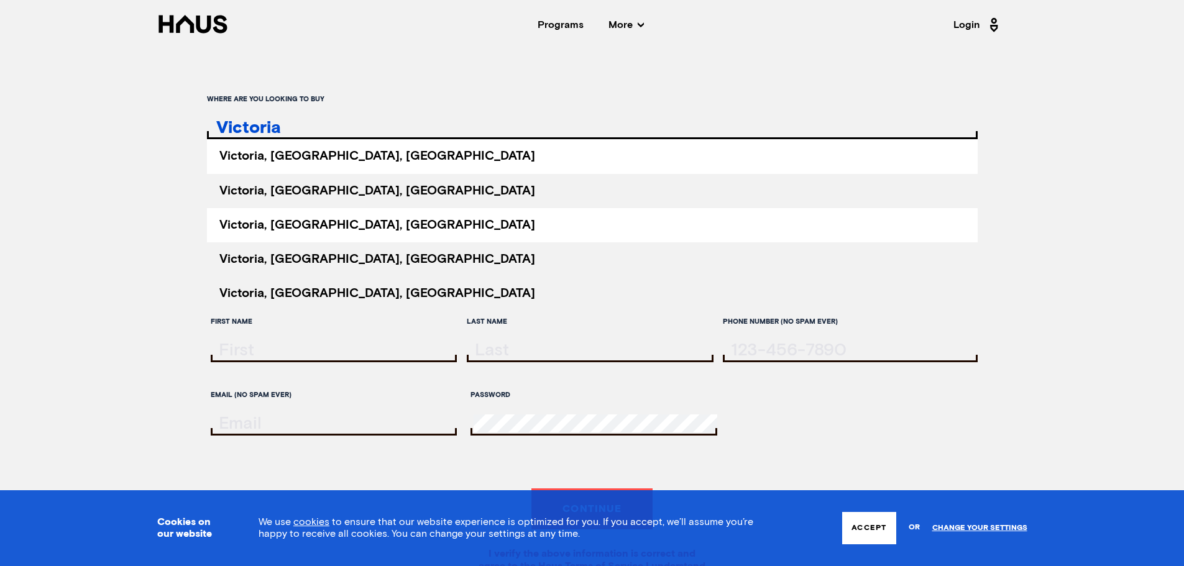
click at [256, 223] on b "Victoria" at bounding box center [241, 225] width 45 height 12
type input "[GEOGRAPHIC_DATA], [GEOGRAPHIC_DATA], [GEOGRAPHIC_DATA]"
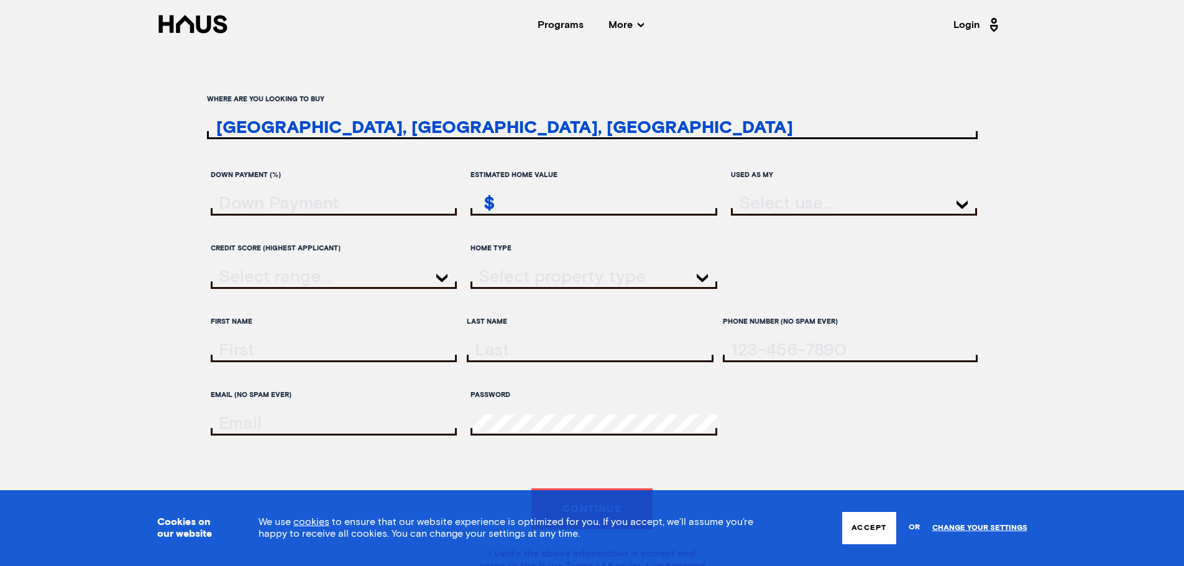
click at [269, 207] on input "downPayment" at bounding box center [336, 203] width 244 height 18
type input "25000"
click at [534, 205] on input "estimatedHomeValue" at bounding box center [596, 203] width 244 height 18
type input "450,000"
click at [792, 204] on div at bounding box center [854, 205] width 247 height 22
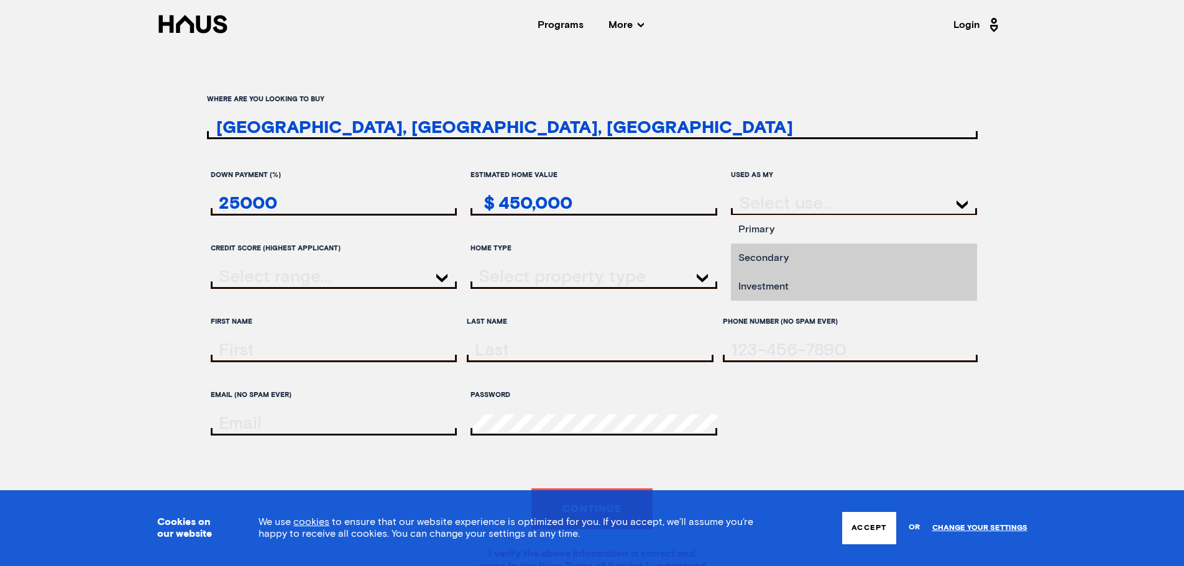
click at [783, 224] on li "Primary" at bounding box center [854, 229] width 247 height 29
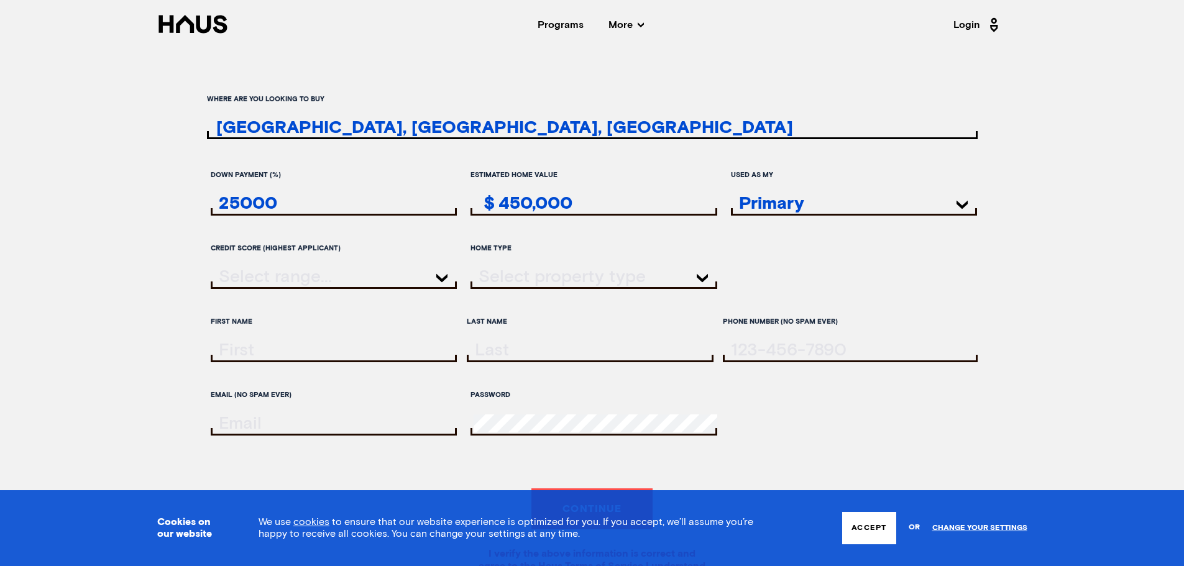
click at [338, 272] on div at bounding box center [334, 278] width 247 height 22
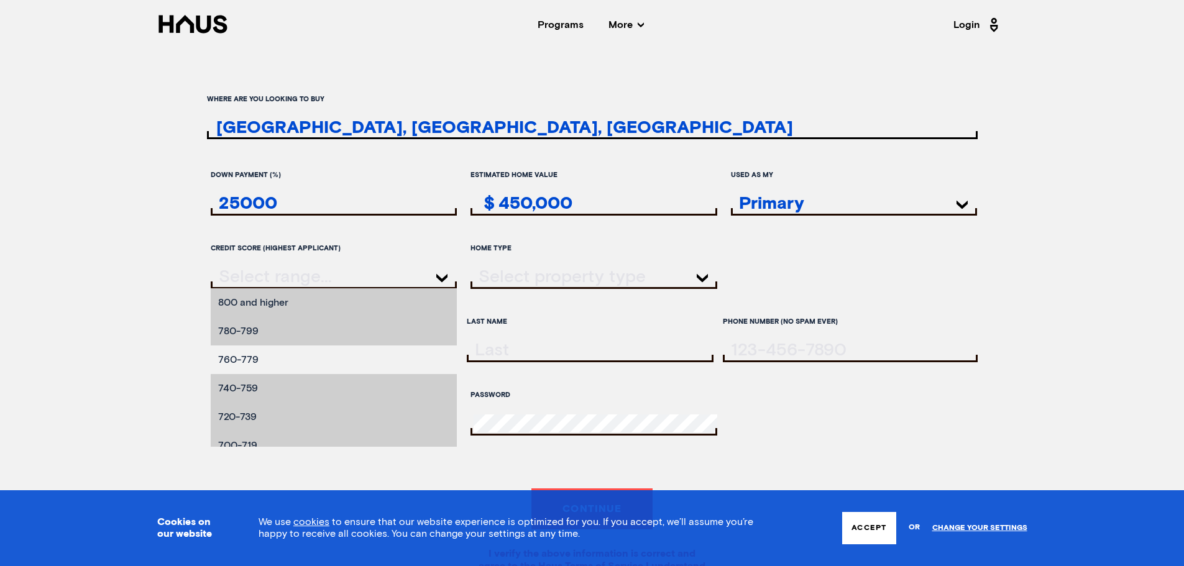
click at [281, 348] on li "760-779" at bounding box center [334, 360] width 247 height 29
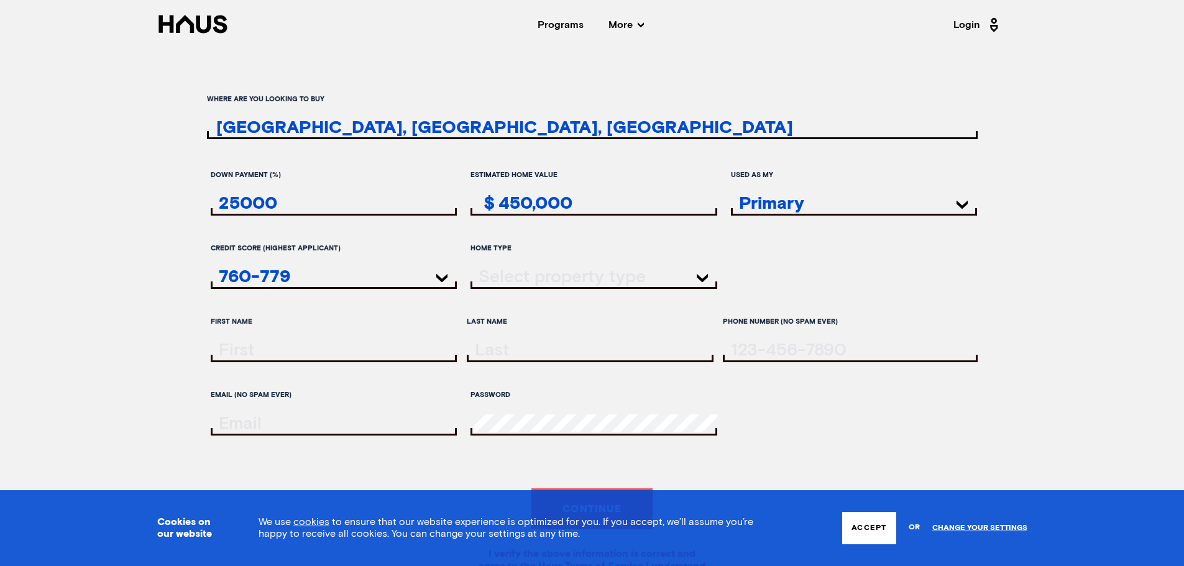
click at [537, 273] on div at bounding box center [593, 278] width 247 height 22
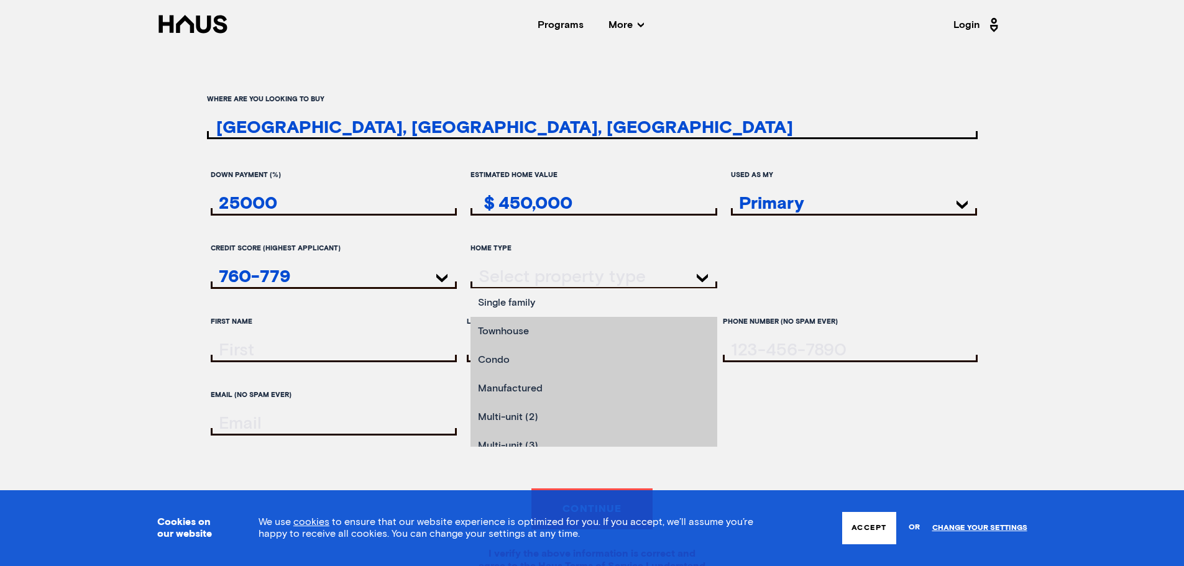
click at [530, 301] on li "Single family" at bounding box center [593, 302] width 247 height 29
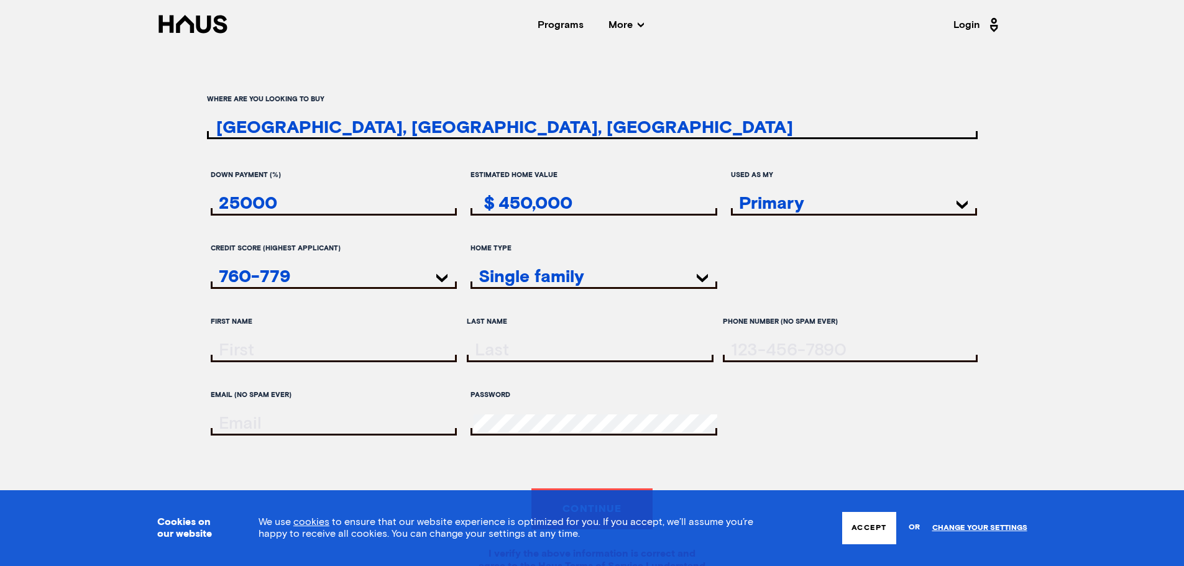
click at [348, 349] on input "firstName" at bounding box center [336, 350] width 244 height 18
type input "[PERSON_NAME]"
click at [189, 16] on icon at bounding box center [192, 24] width 71 height 19
